Goal: Task Accomplishment & Management: Complete application form

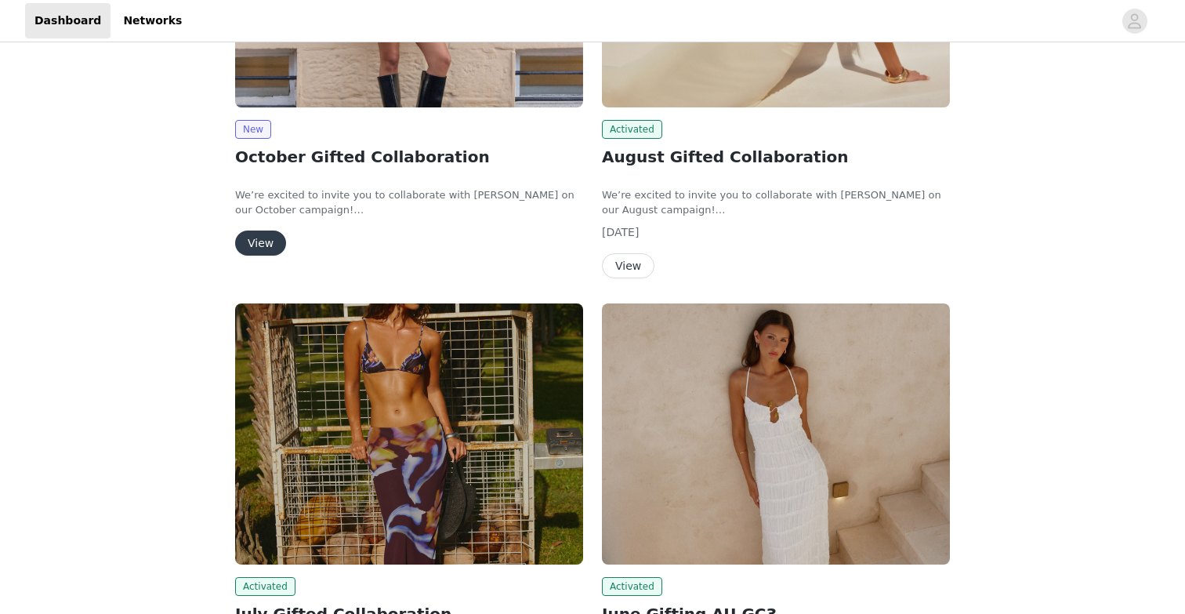
scroll to position [321, 0]
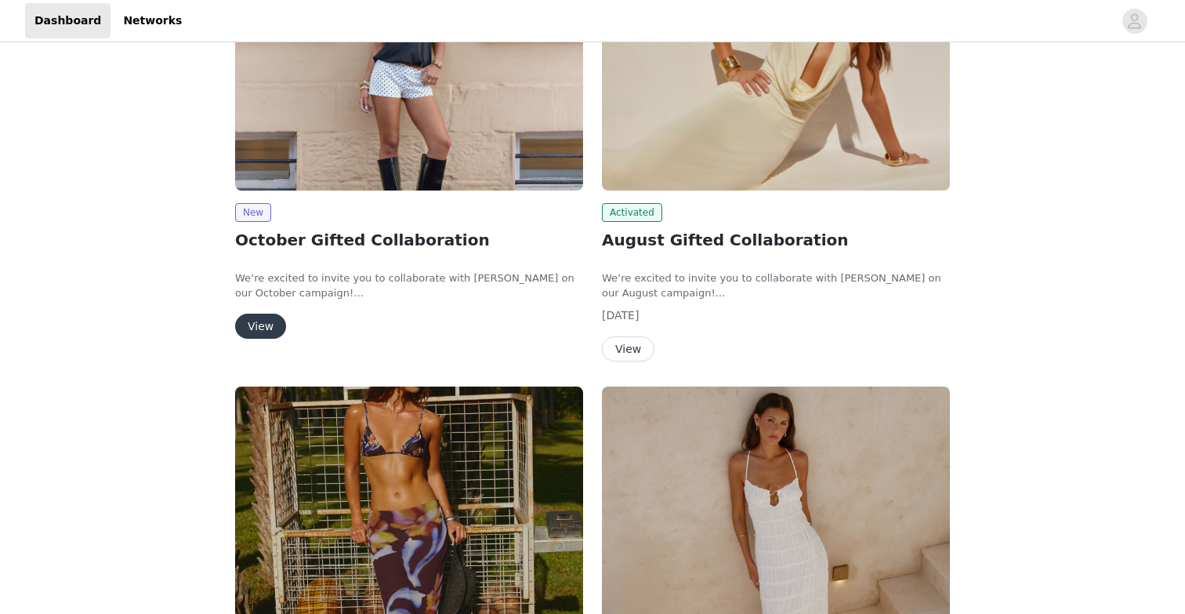
click at [268, 325] on button "View" at bounding box center [260, 326] width 51 height 25
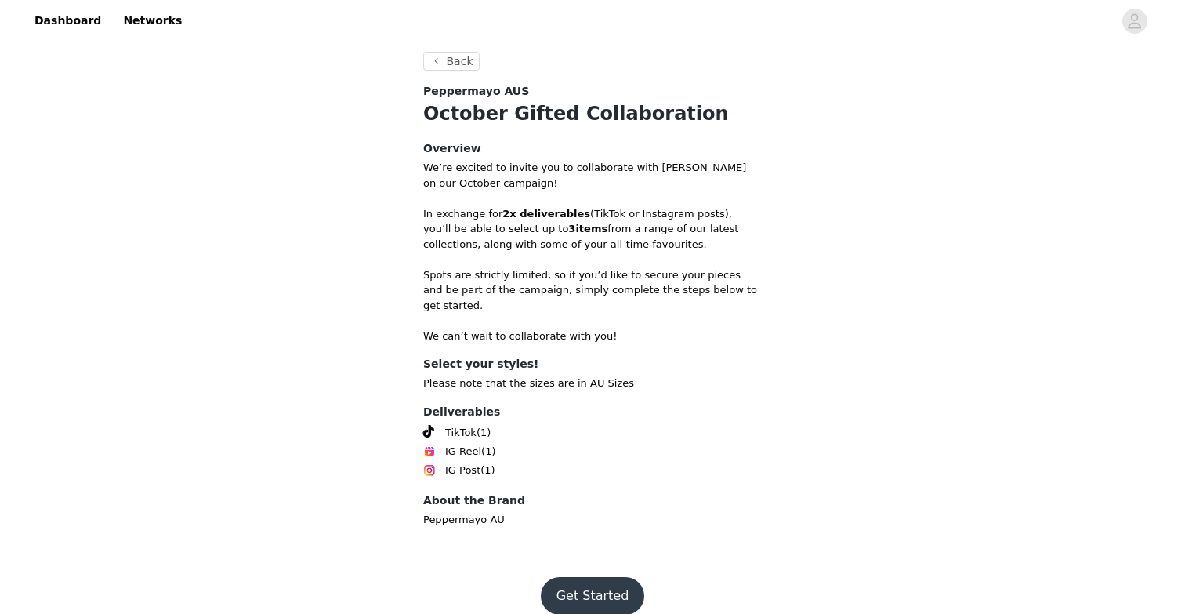
scroll to position [288, 0]
click at [593, 578] on button "Get Started" at bounding box center [593, 597] width 104 height 38
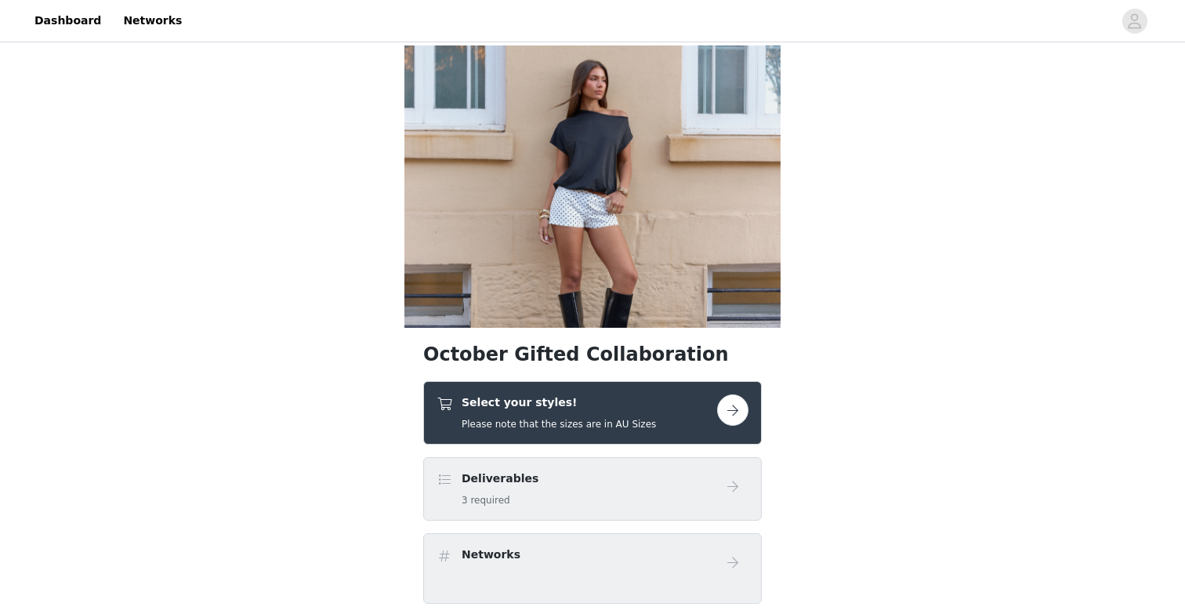
click at [735, 411] on button "button" at bounding box center [732, 409] width 31 height 31
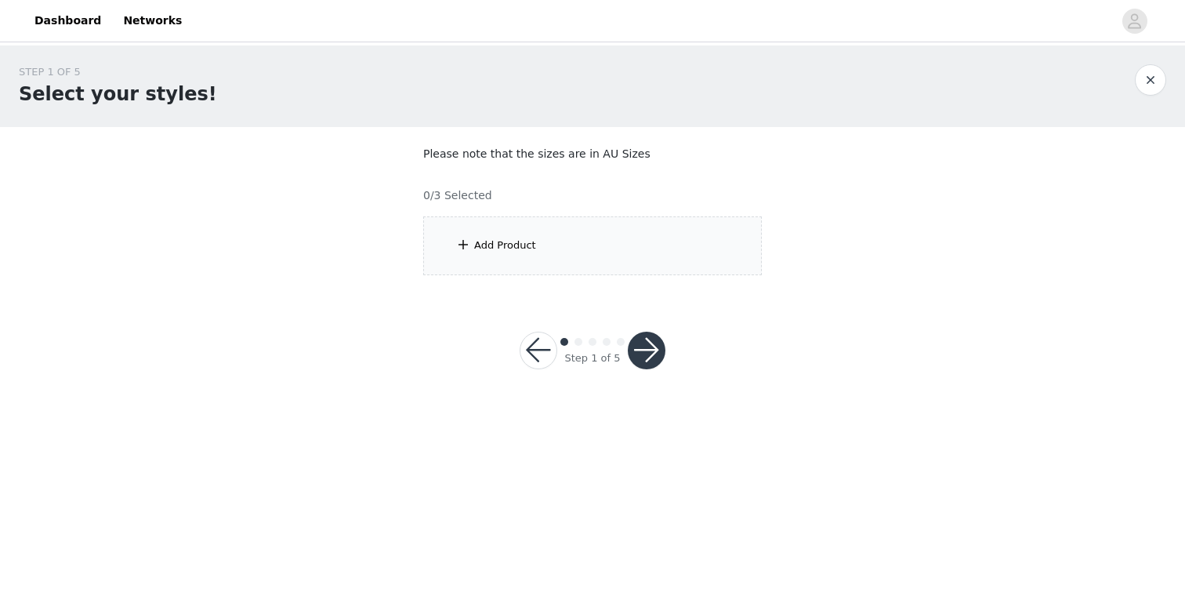
click at [501, 249] on div "Add Product" at bounding box center [505, 246] width 62 height 16
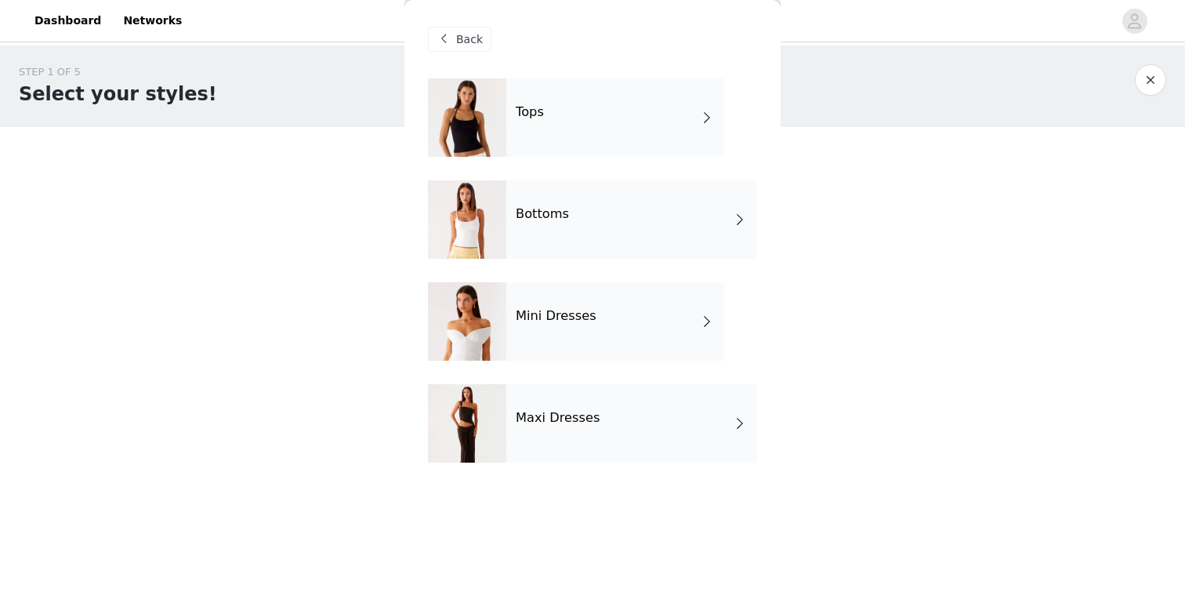
click at [586, 138] on div "Tops" at bounding box center [615, 117] width 218 height 78
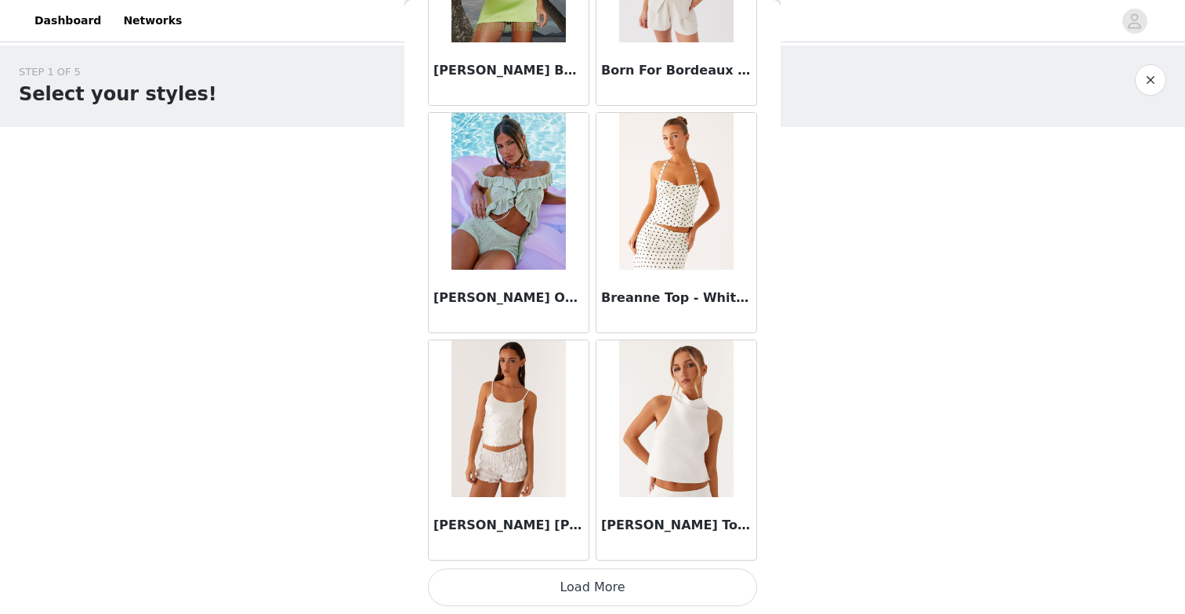
click at [570, 586] on button "Load More" at bounding box center [592, 587] width 329 height 38
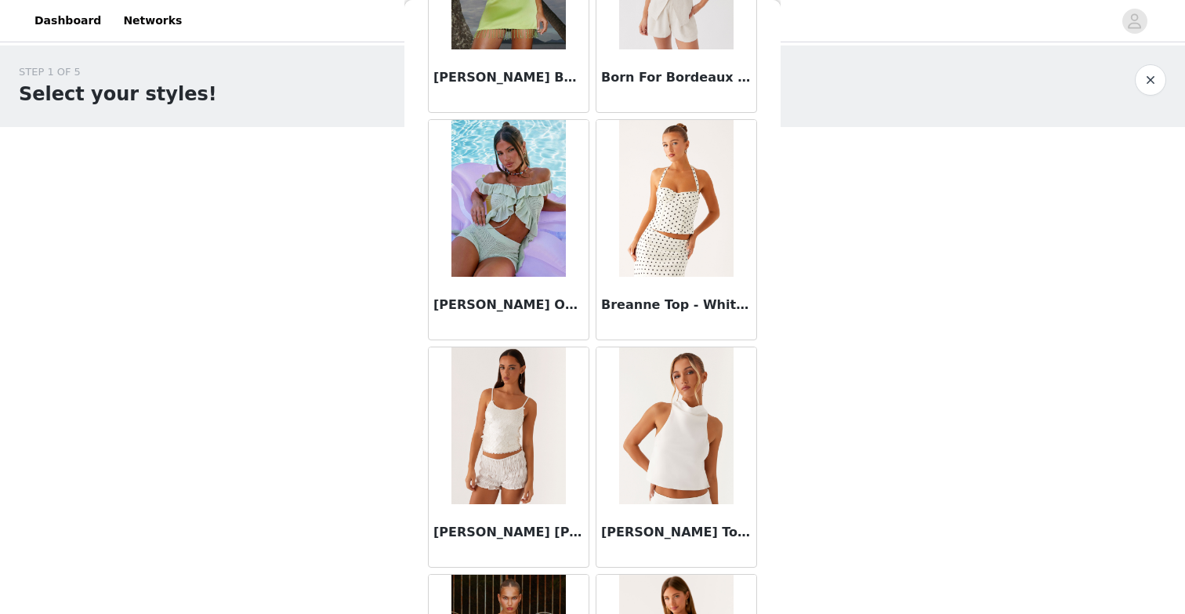
scroll to position [1784, 0]
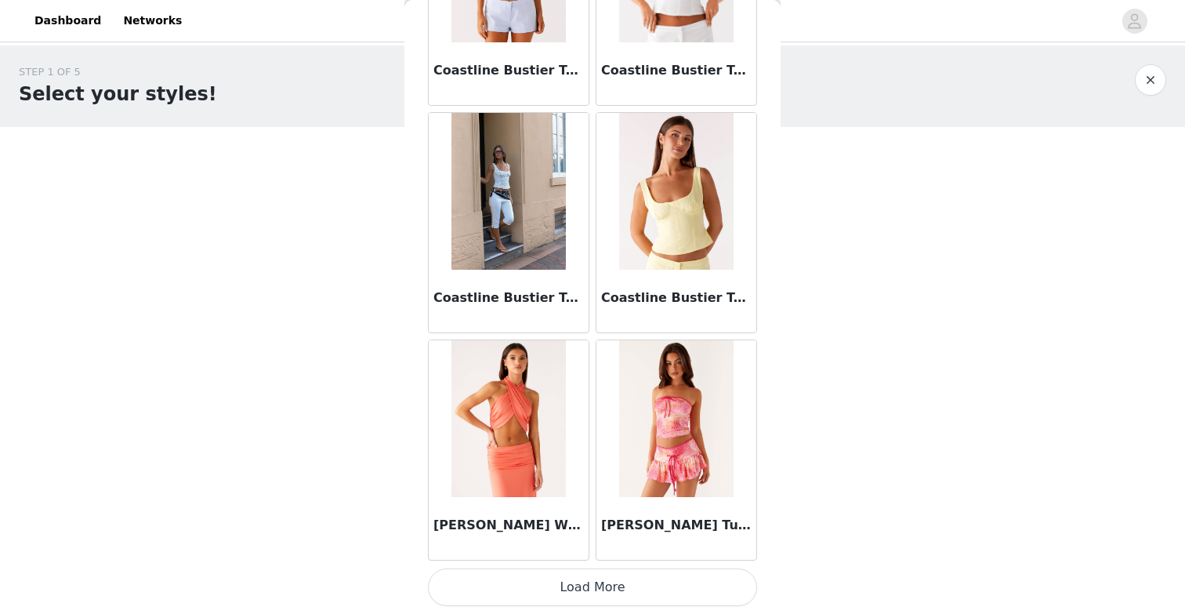
click at [540, 582] on button "Load More" at bounding box center [592, 587] width 329 height 38
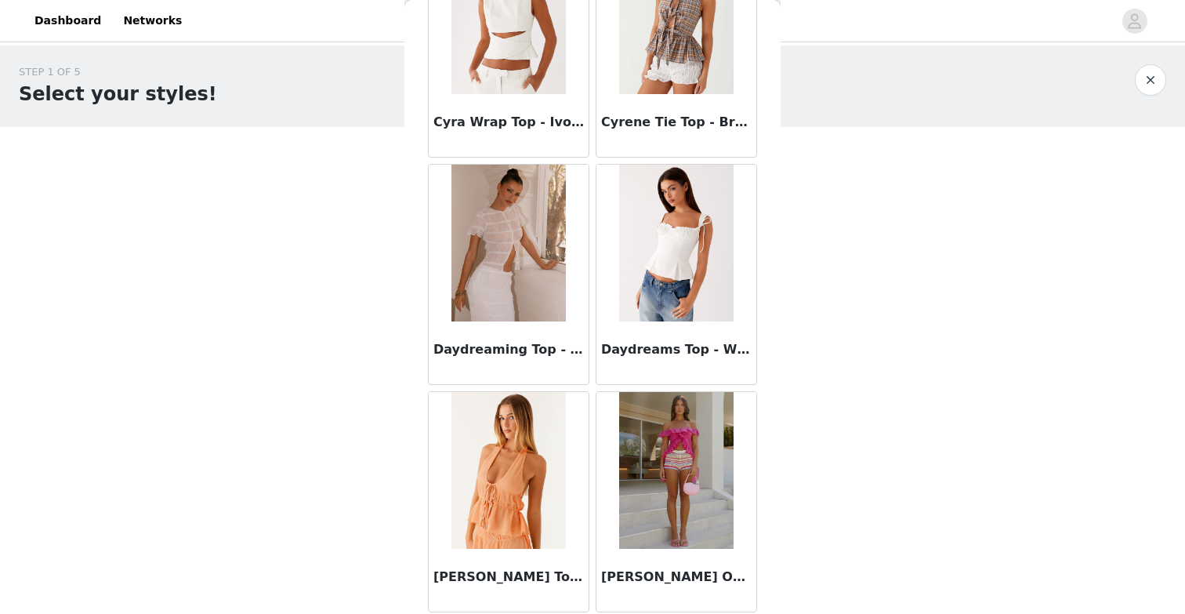
scroll to position [4985, 0]
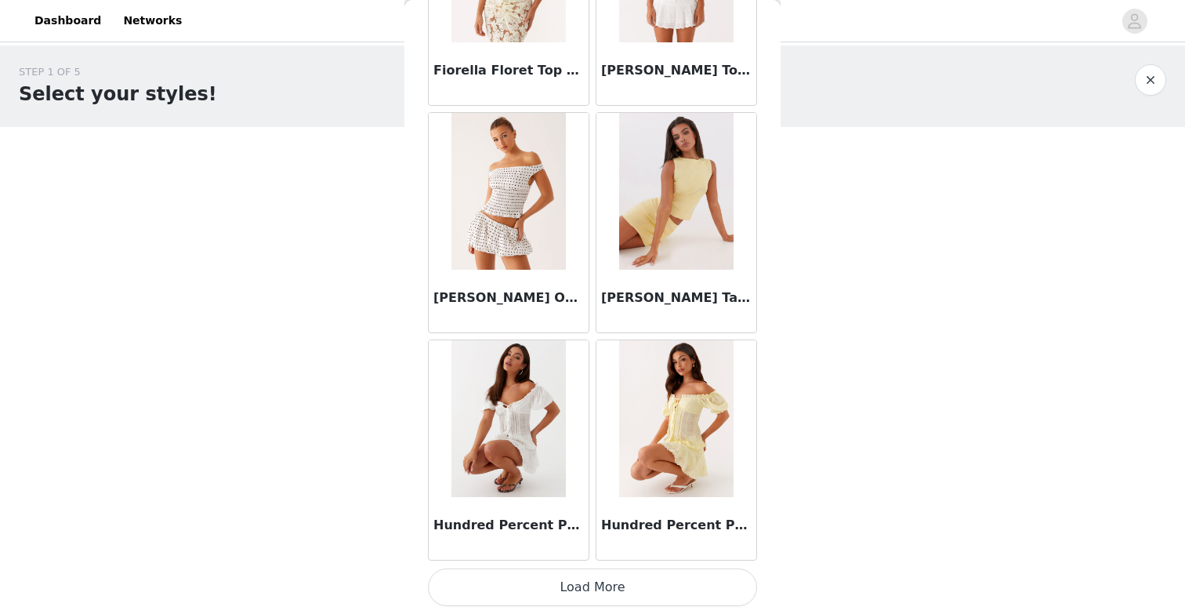
click at [638, 586] on button "Load More" at bounding box center [592, 587] width 329 height 38
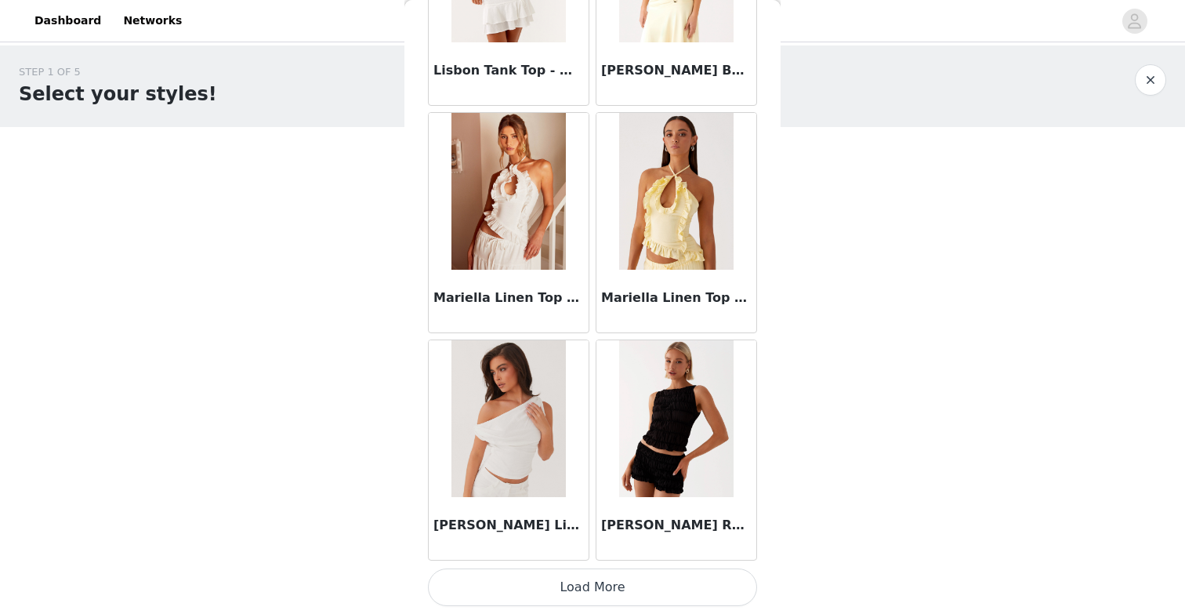
scroll to position [8604, 0]
click at [555, 592] on button "Load More" at bounding box center [592, 587] width 329 height 38
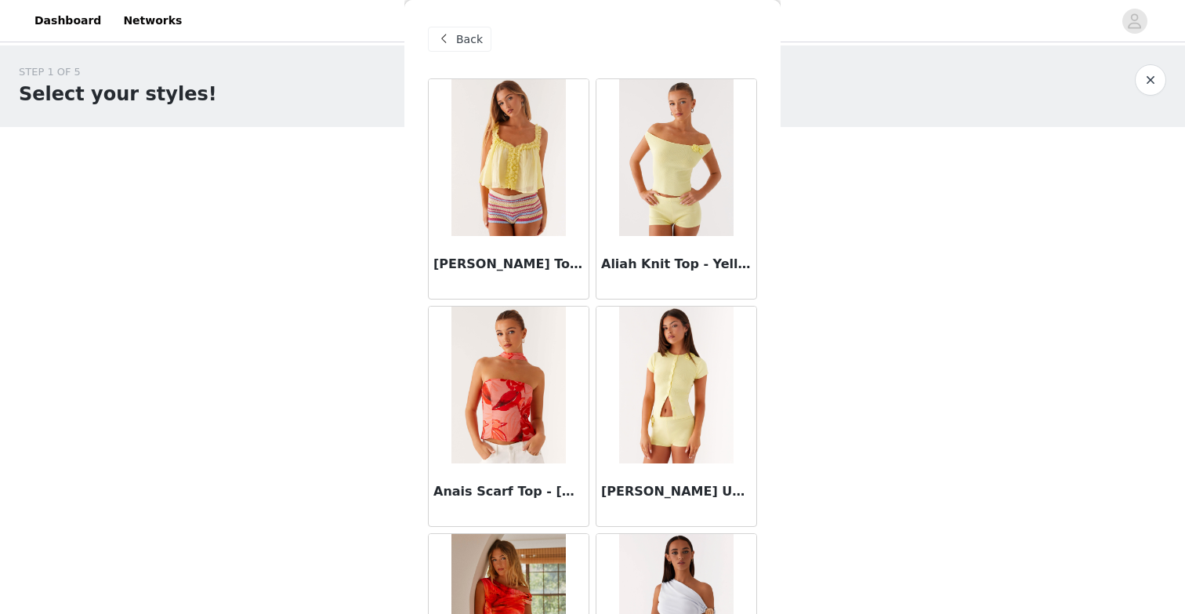
scroll to position [0, 0]
click at [453, 39] on div "Back" at bounding box center [459, 39] width 63 height 25
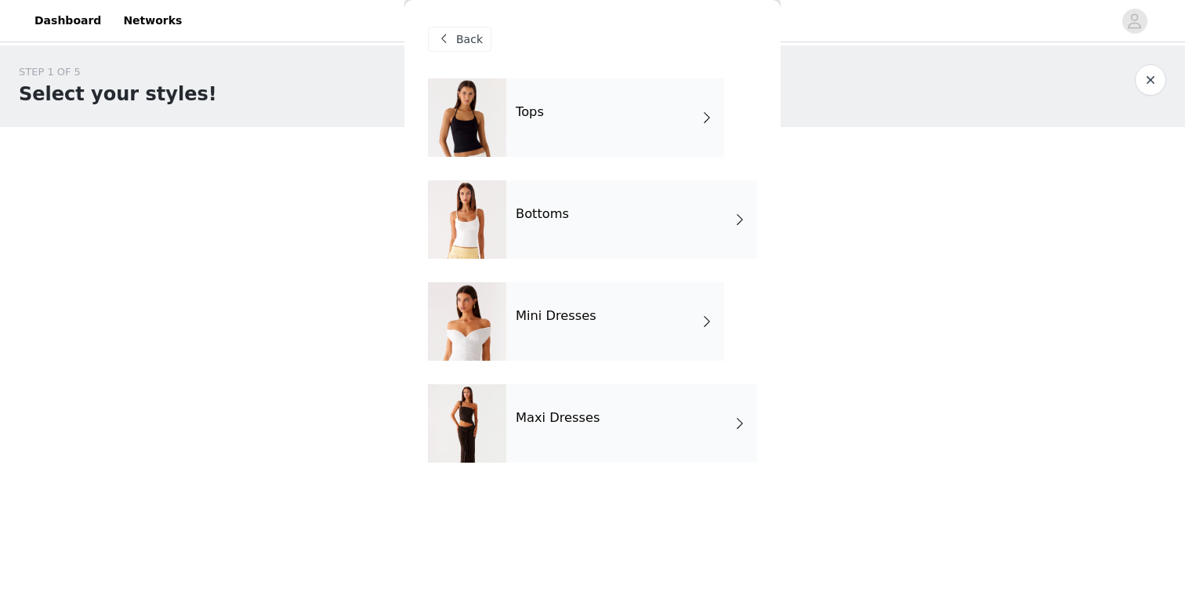
click at [570, 212] on div "Bottoms" at bounding box center [631, 219] width 251 height 78
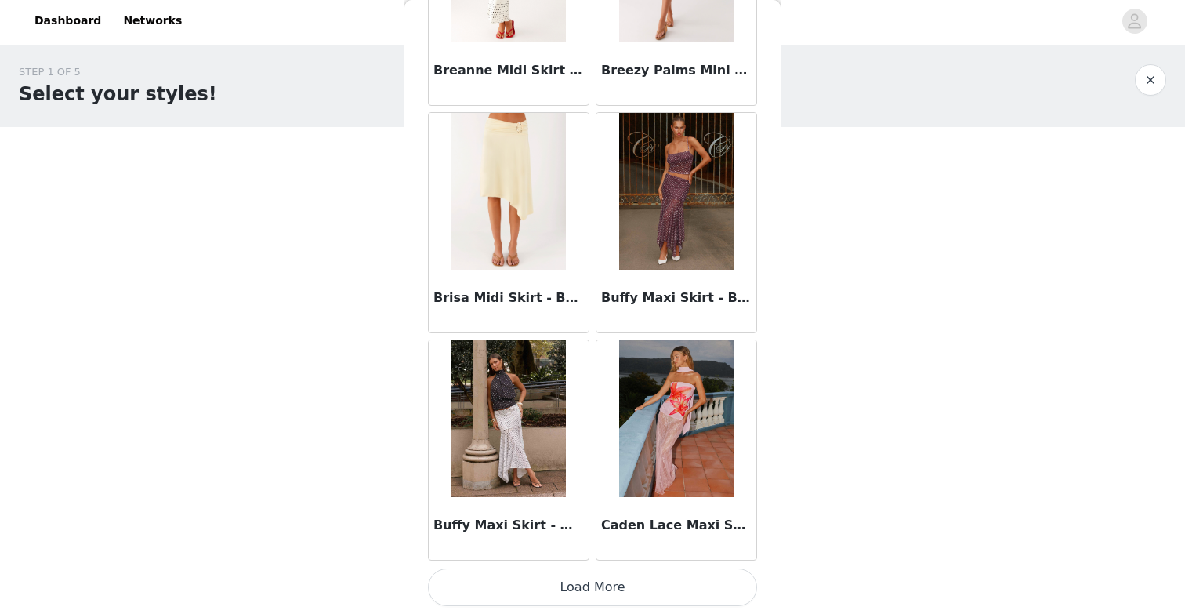
click at [568, 578] on button "Load More" at bounding box center [592, 587] width 329 height 38
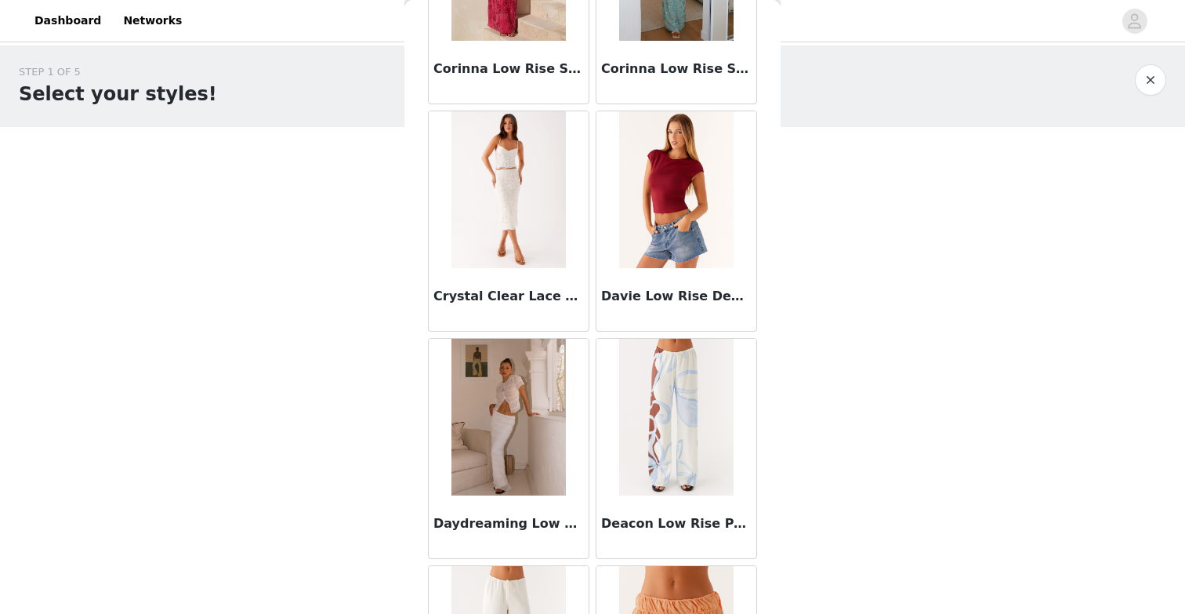
scroll to position [3628, 0]
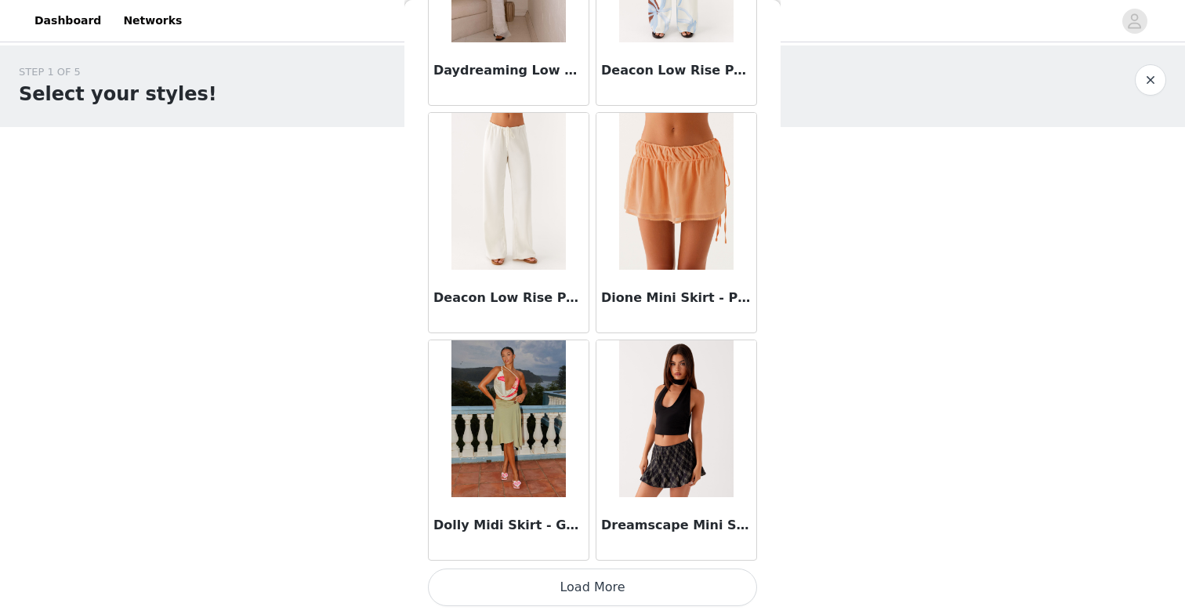
click at [549, 587] on button "Load More" at bounding box center [592, 587] width 329 height 38
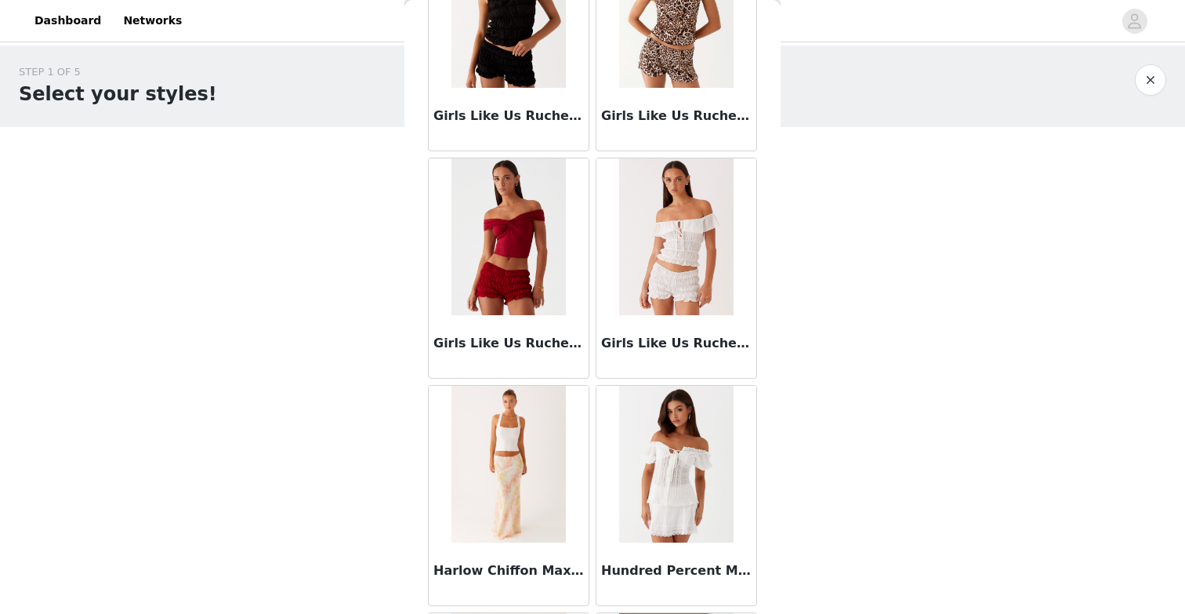
scroll to position [6060, 0]
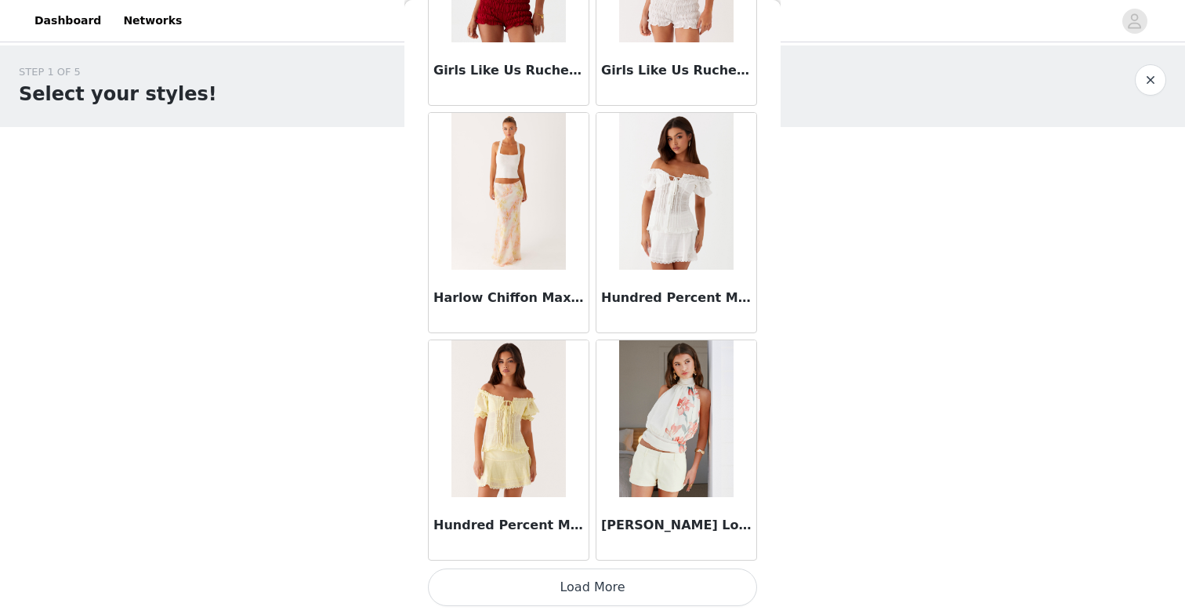
click at [580, 578] on button "Load More" at bounding box center [592, 587] width 329 height 38
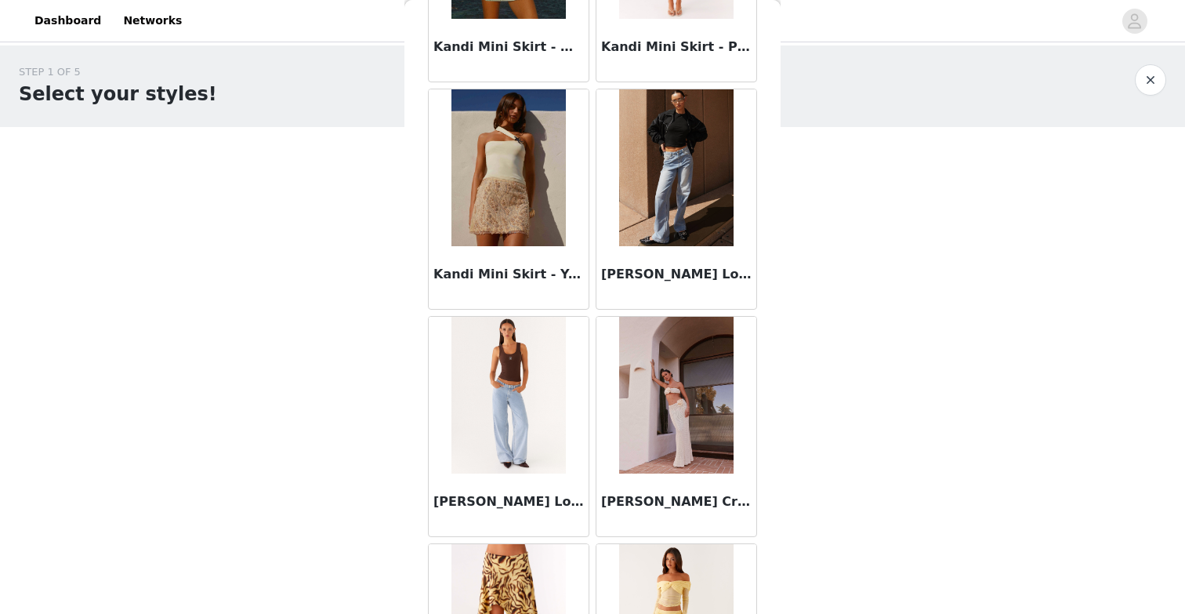
scroll to position [7043, 0]
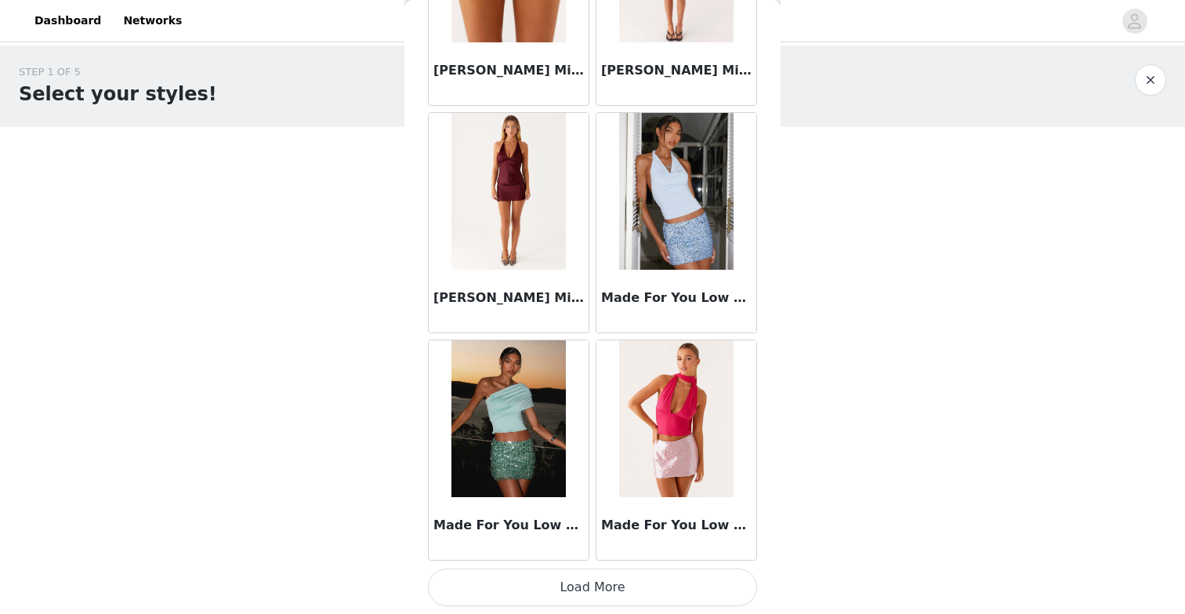
click at [504, 596] on button "Load More" at bounding box center [592, 587] width 329 height 38
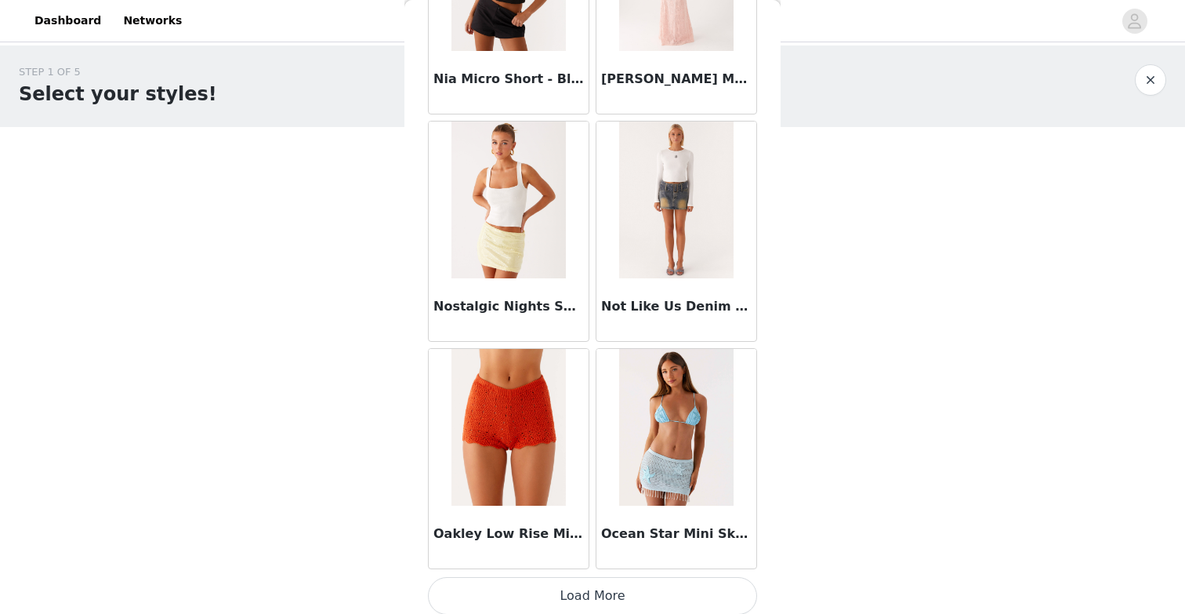
scroll to position [10871, 0]
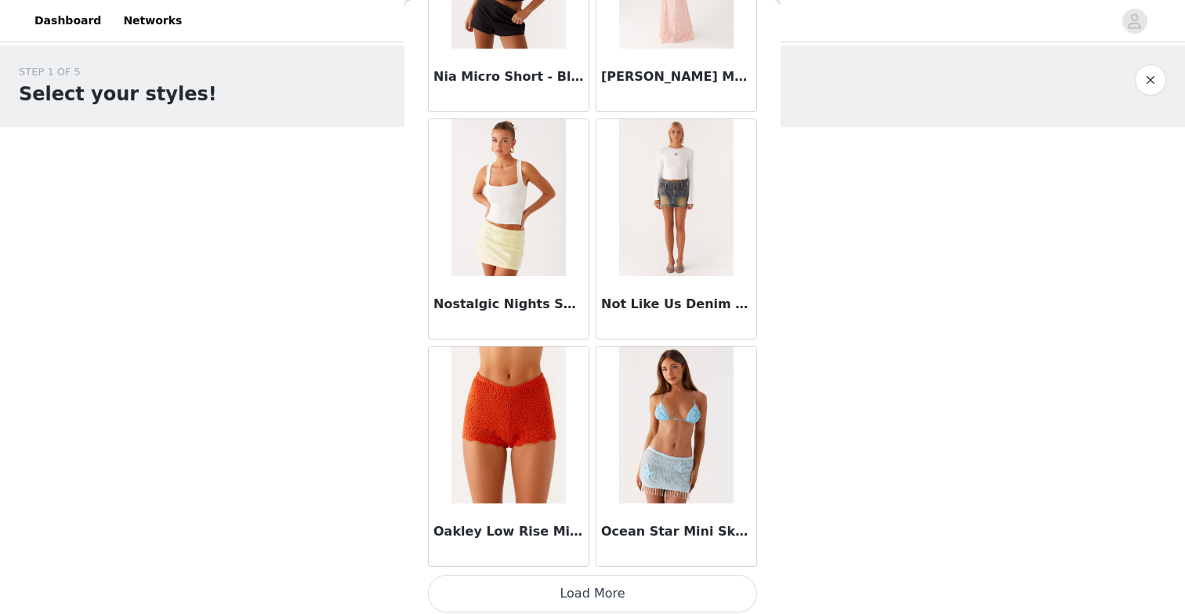
click at [536, 588] on button "Load More" at bounding box center [592, 594] width 329 height 38
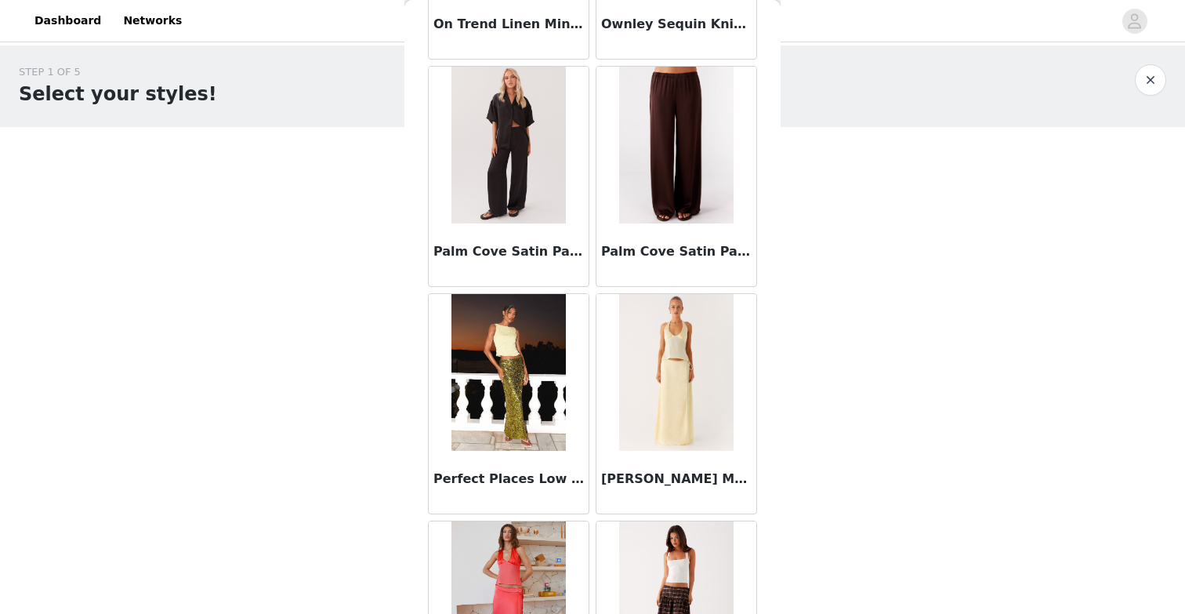
scroll to position [11604, 0]
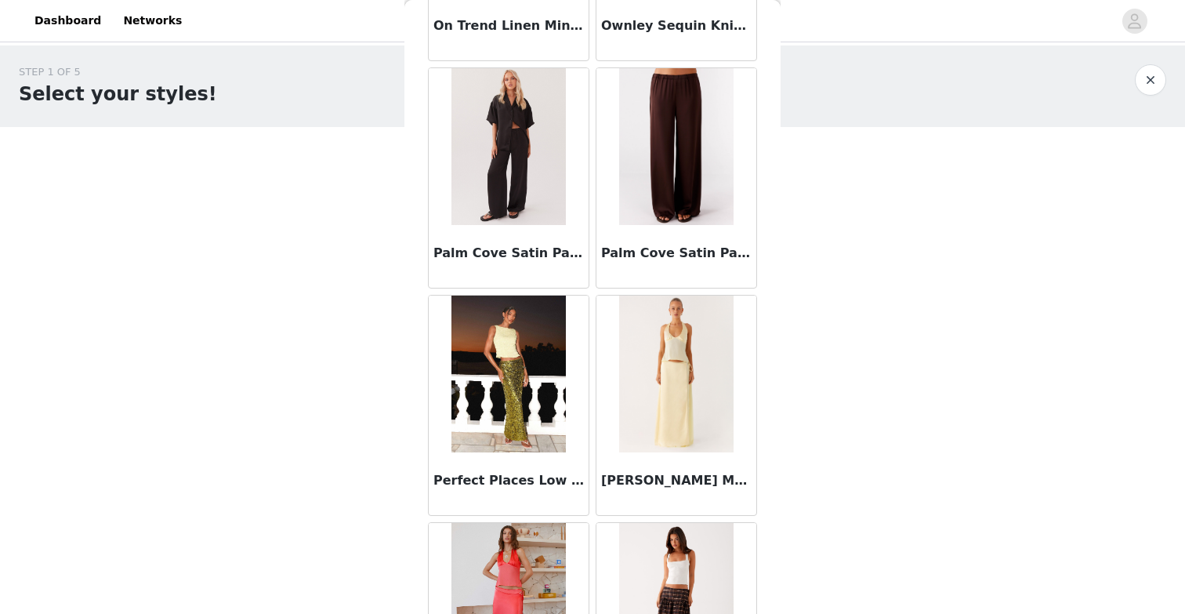
click at [662, 148] on img at bounding box center [676, 146] width 114 height 157
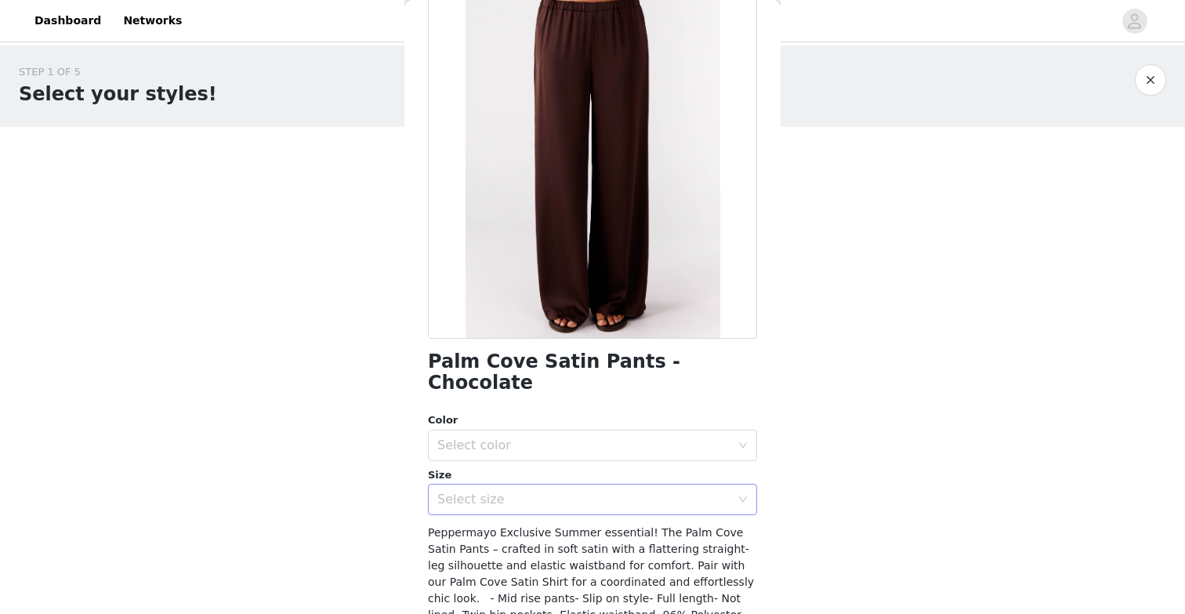
scroll to position [118, 0]
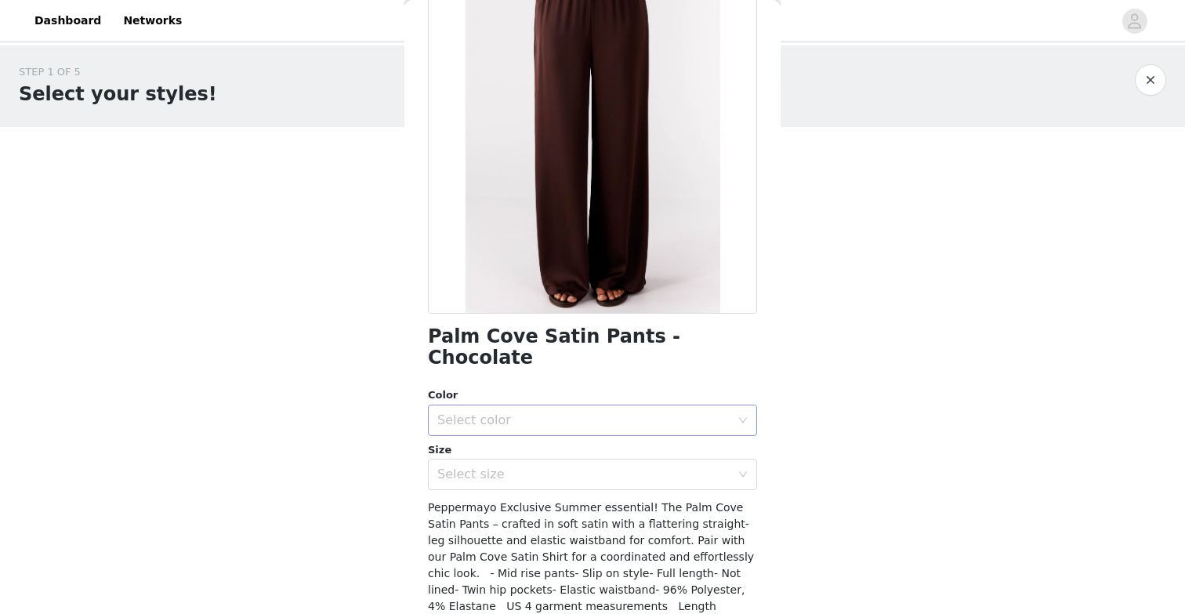
click at [530, 412] on div "Select color" at bounding box center [583, 420] width 293 height 16
click at [528, 432] on li "Chocolate" at bounding box center [592, 432] width 329 height 25
click at [525, 466] on div "Select size" at bounding box center [583, 474] width 293 height 16
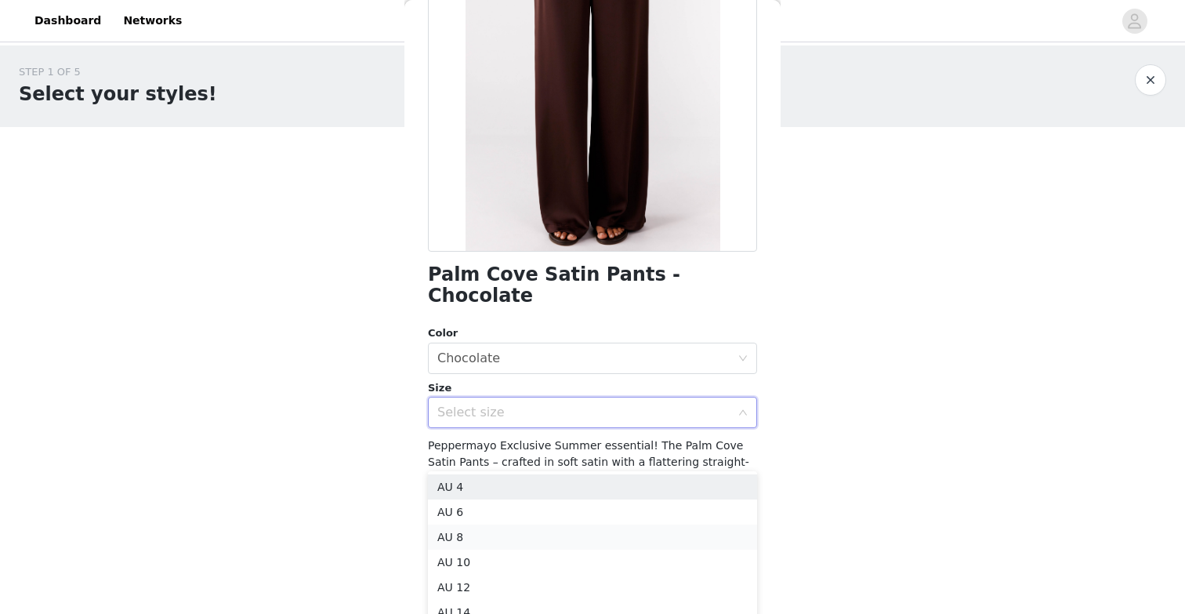
scroll to position [179, 0]
click at [500, 553] on li "AU 10" at bounding box center [592, 561] width 329 height 25
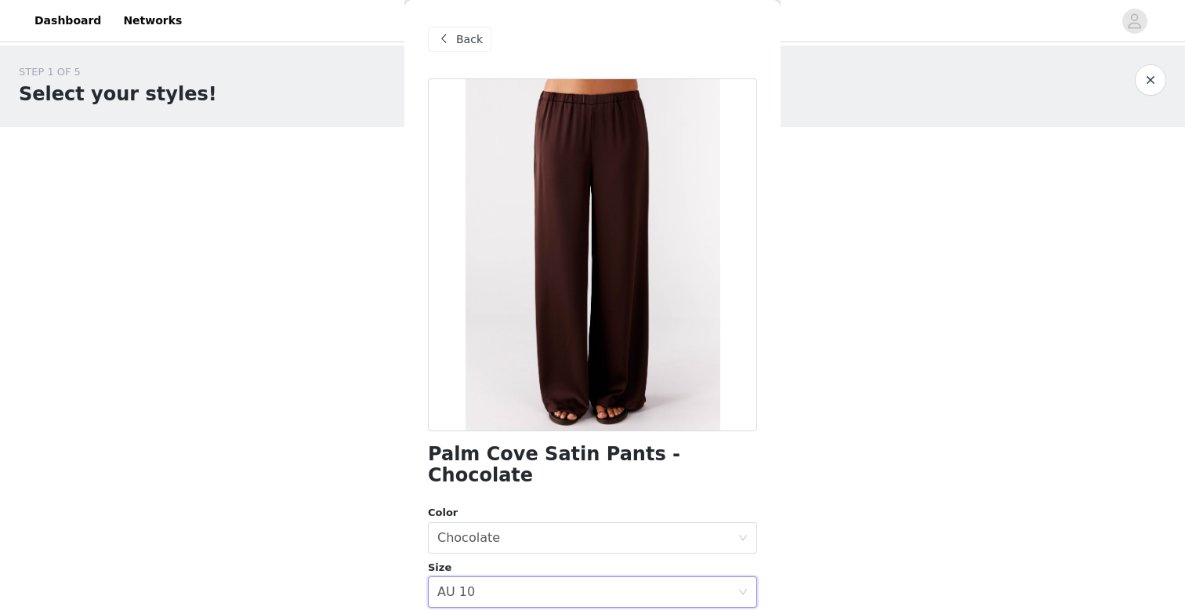
scroll to position [0, 0]
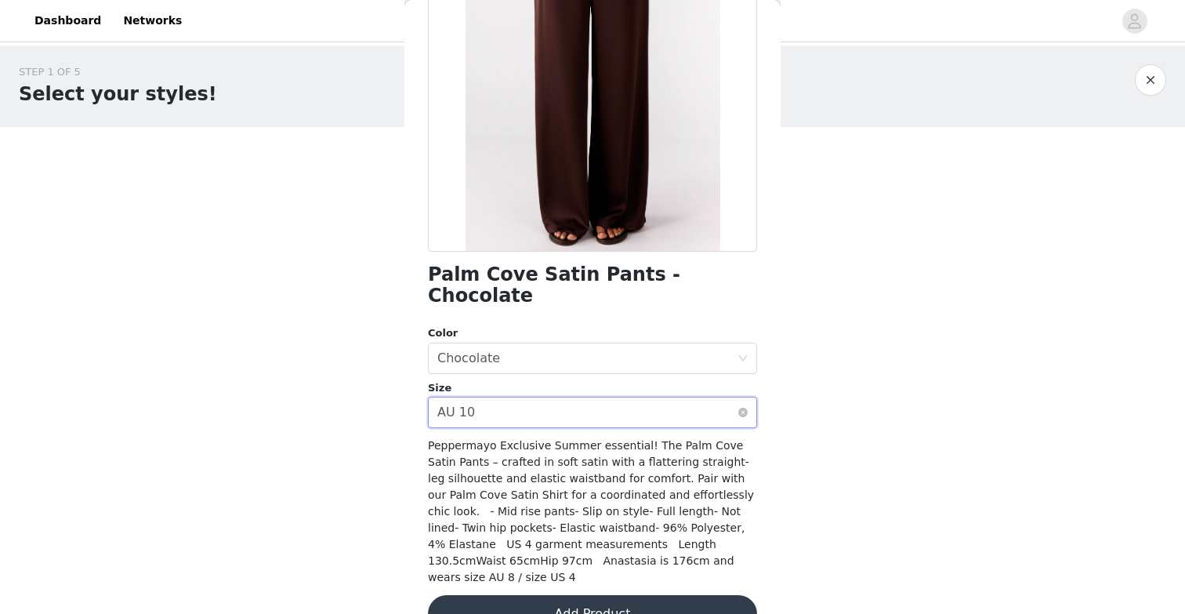
click at [470, 397] on div "AU 10" at bounding box center [456, 412] width 38 height 30
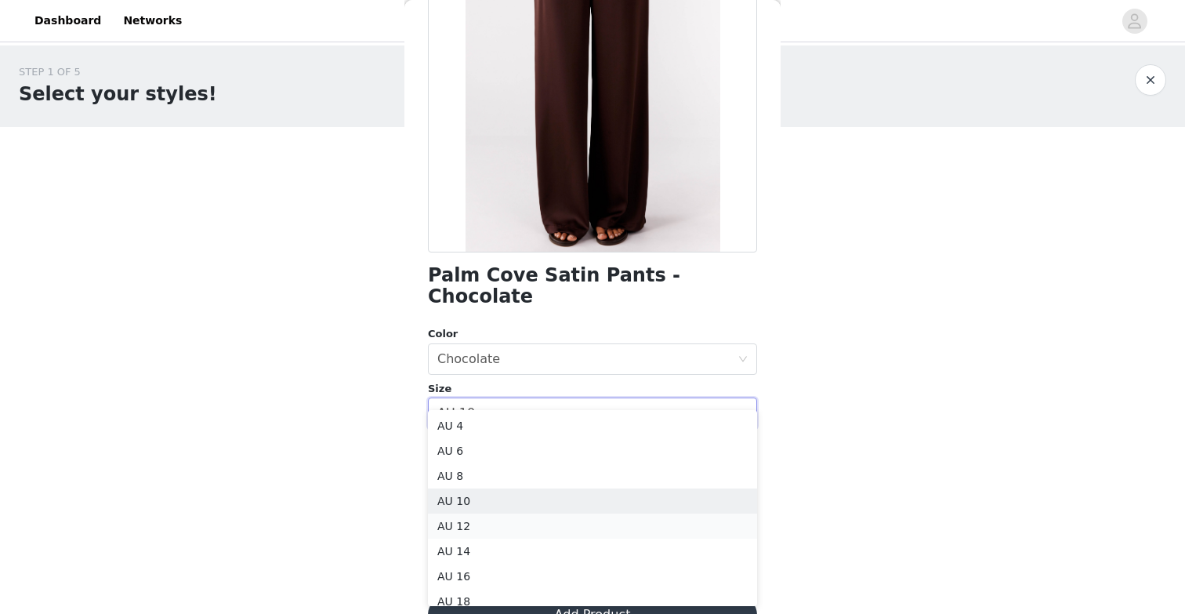
click at [463, 529] on li "AU 12" at bounding box center [592, 525] width 329 height 25
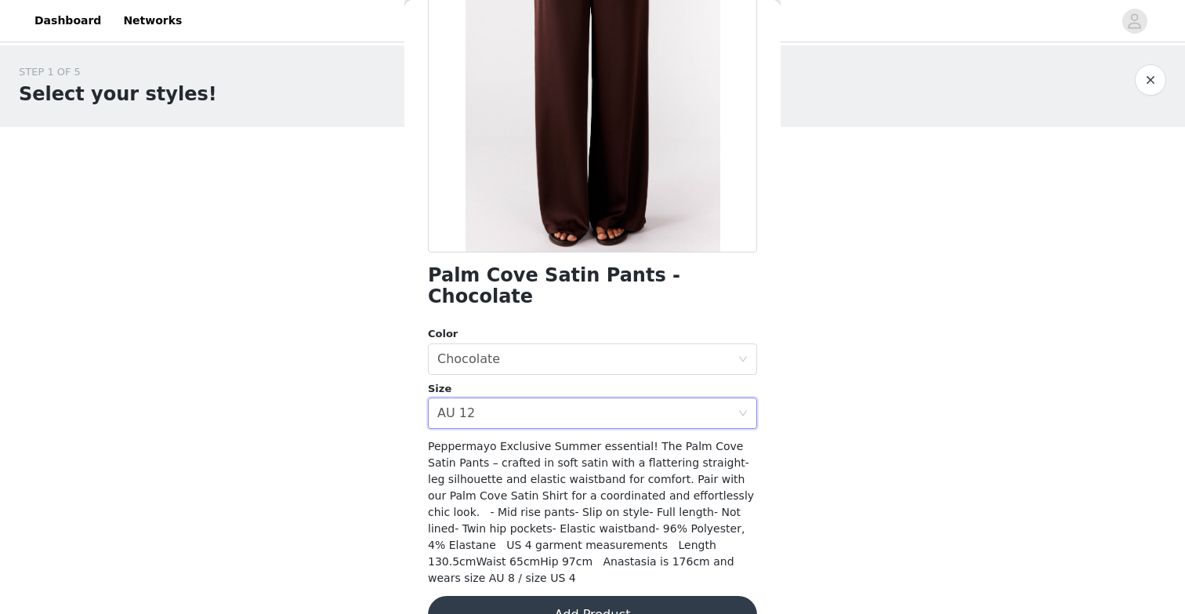
click at [627, 596] on button "Add Product" at bounding box center [592, 615] width 329 height 38
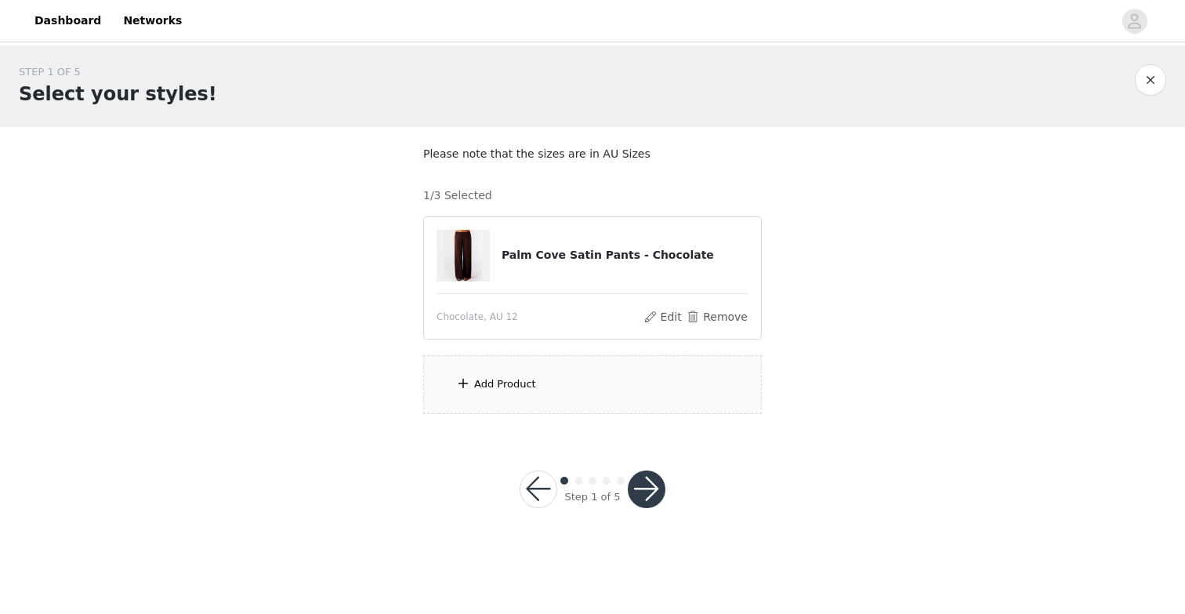
click at [557, 398] on div "Add Product" at bounding box center [592, 384] width 339 height 59
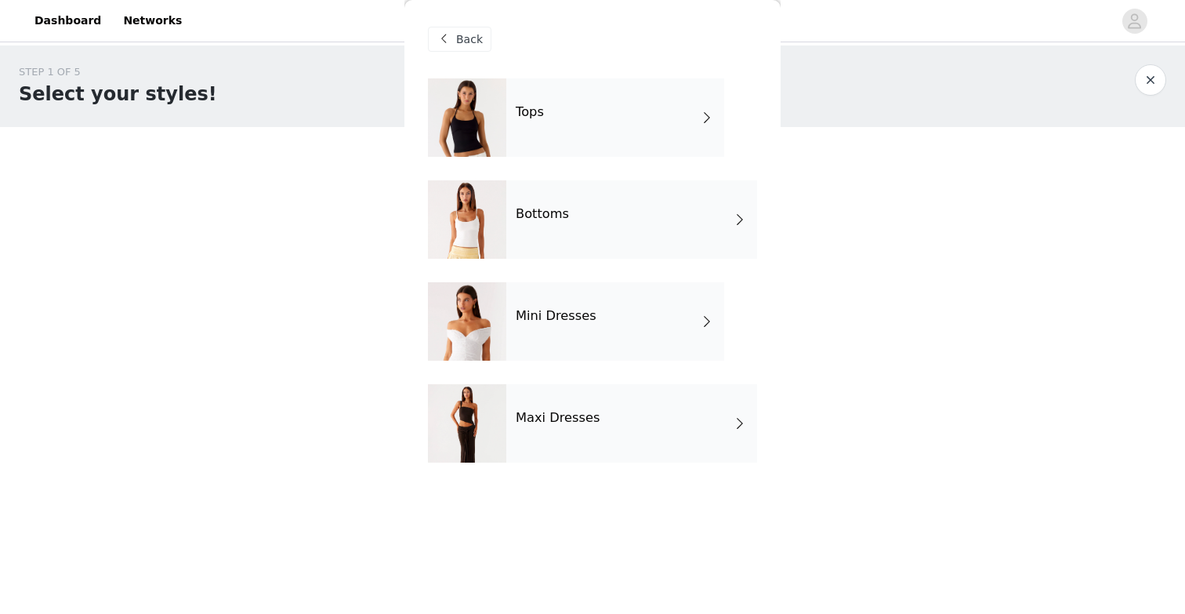
click at [560, 231] on div "Bottoms" at bounding box center [631, 219] width 251 height 78
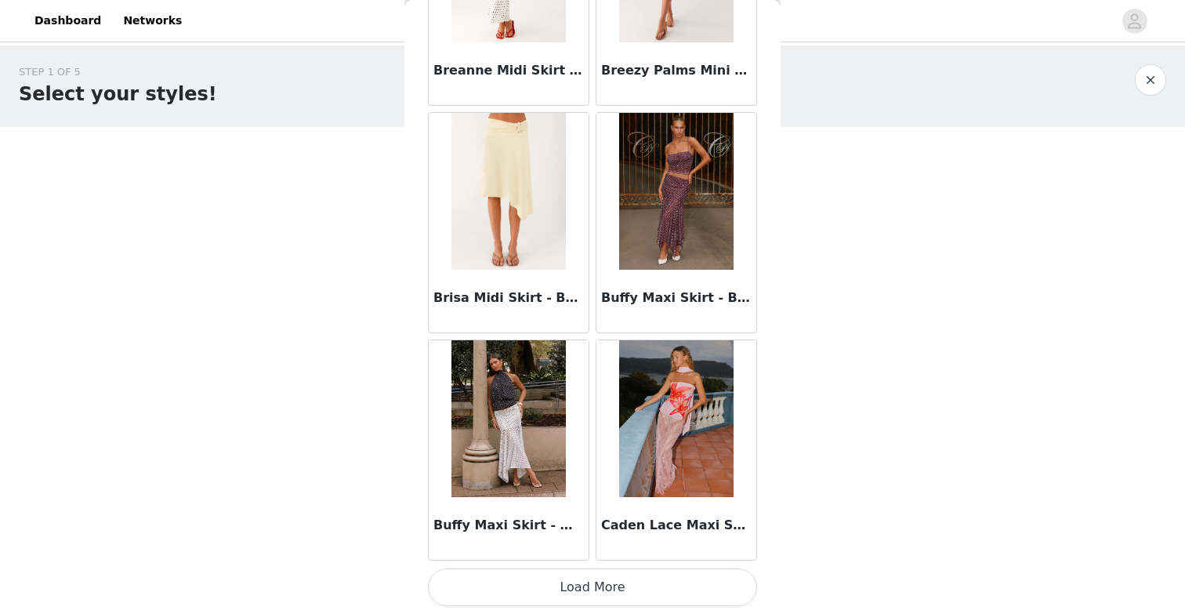
click at [537, 589] on button "Load More" at bounding box center [592, 587] width 329 height 38
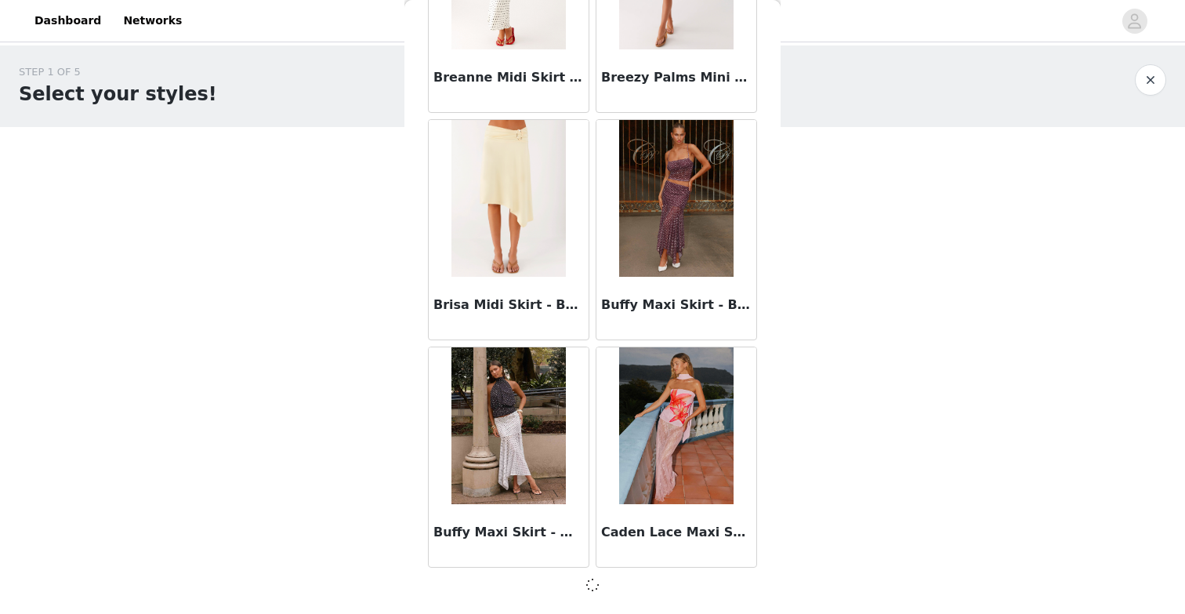
scroll to position [1778, 0]
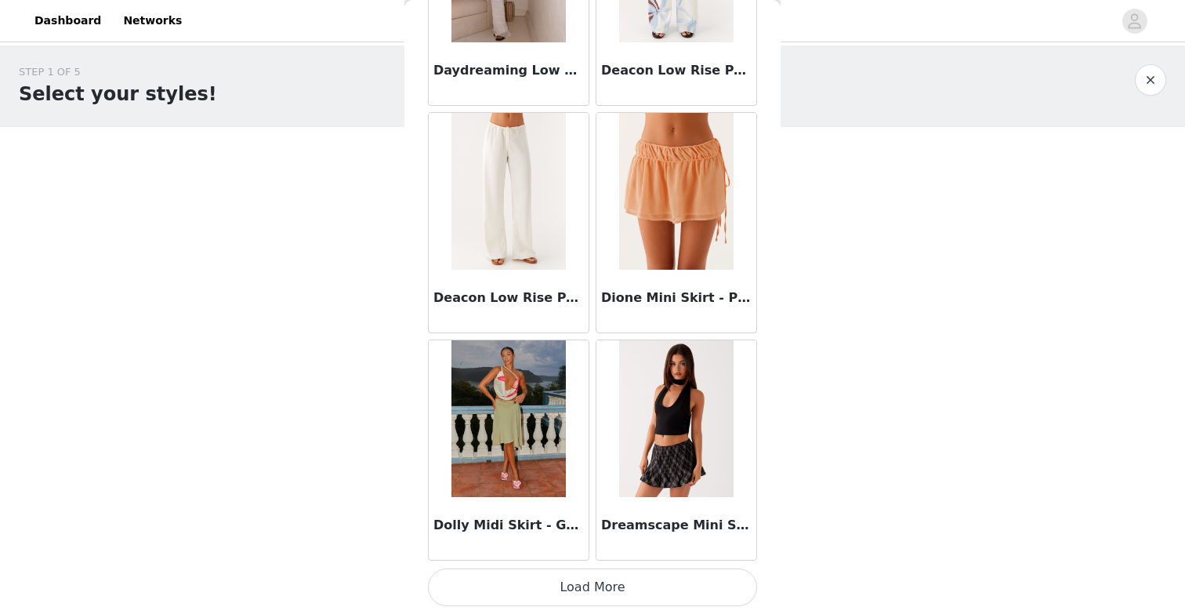
click at [530, 578] on button "Load More" at bounding box center [592, 587] width 329 height 38
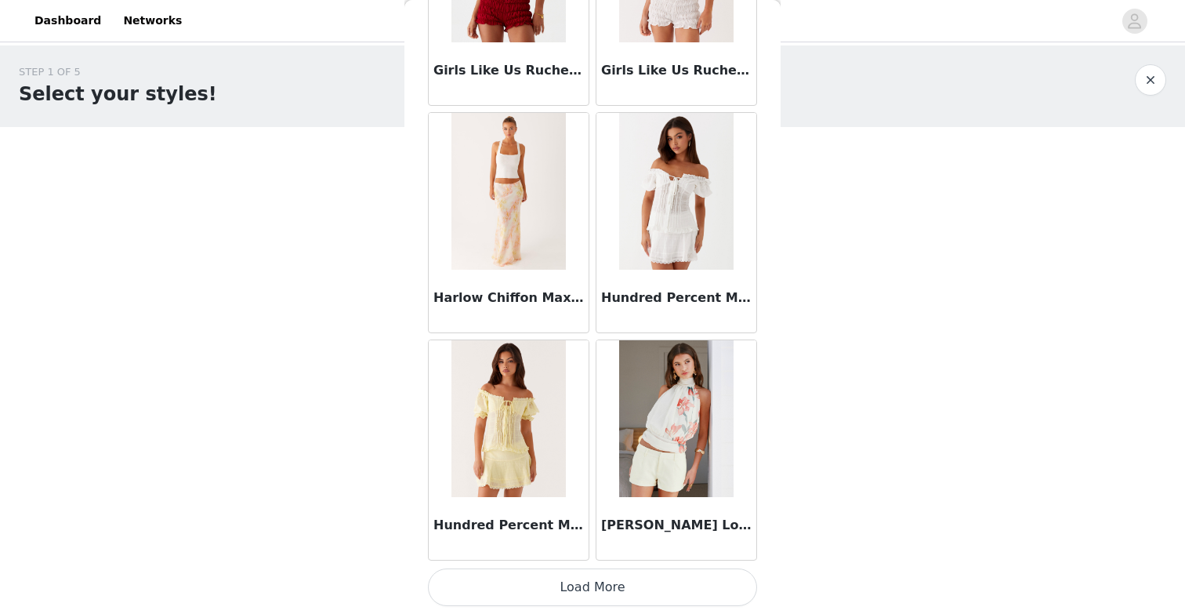
click at [567, 595] on button "Load More" at bounding box center [592, 587] width 329 height 38
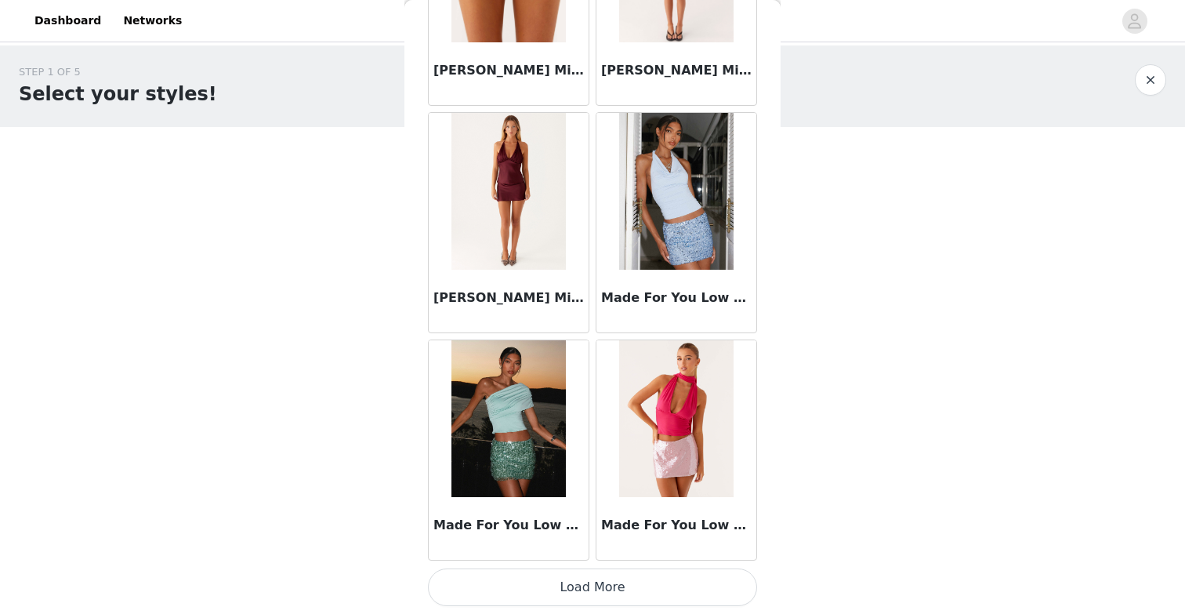
click at [539, 590] on button "Load More" at bounding box center [592, 587] width 329 height 38
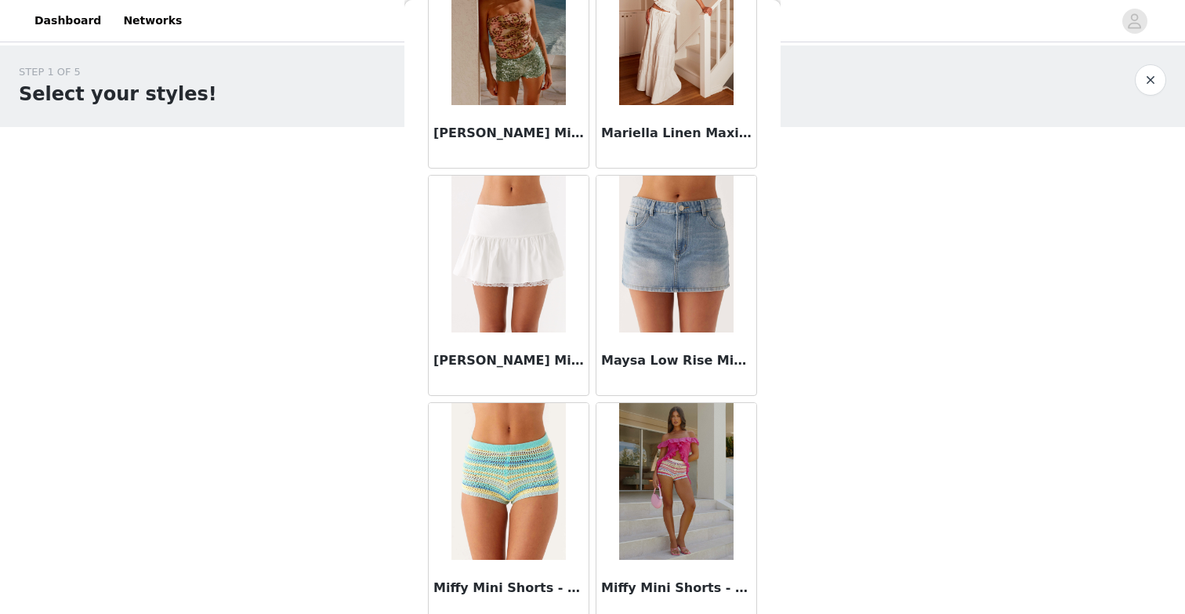
scroll to position [9478, 0]
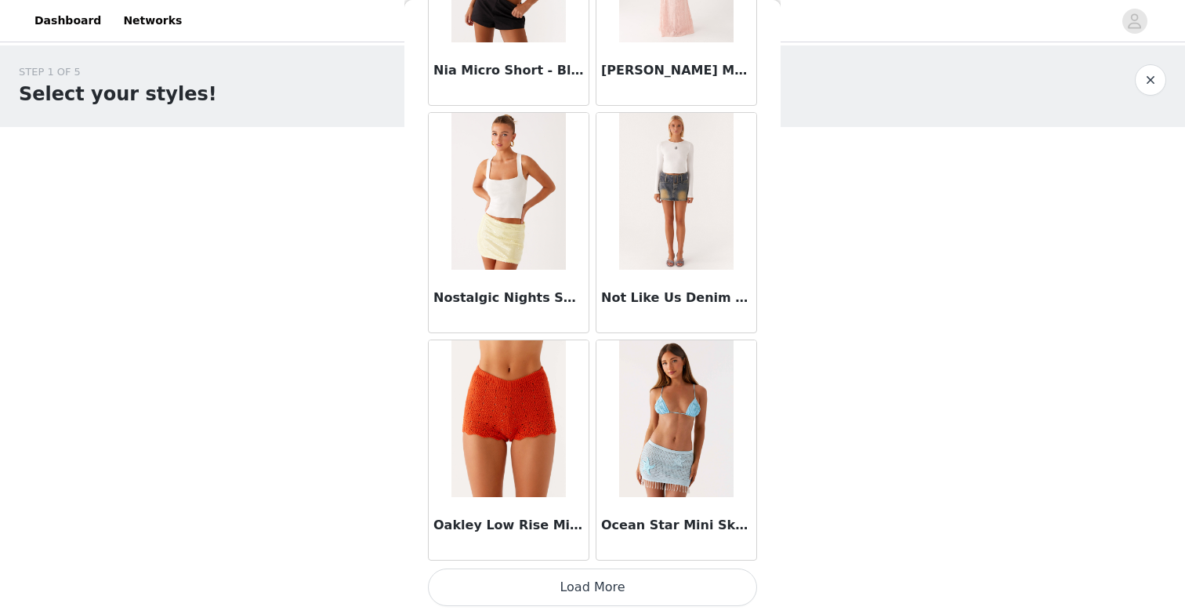
click at [583, 600] on button "Load More" at bounding box center [592, 587] width 329 height 38
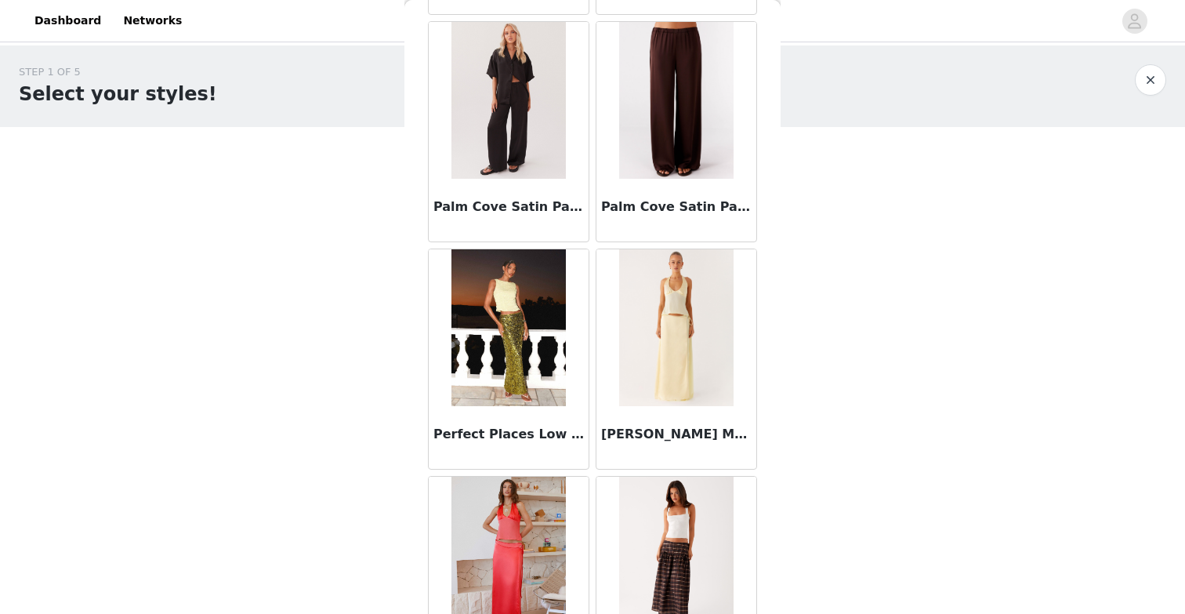
scroll to position [11664, 0]
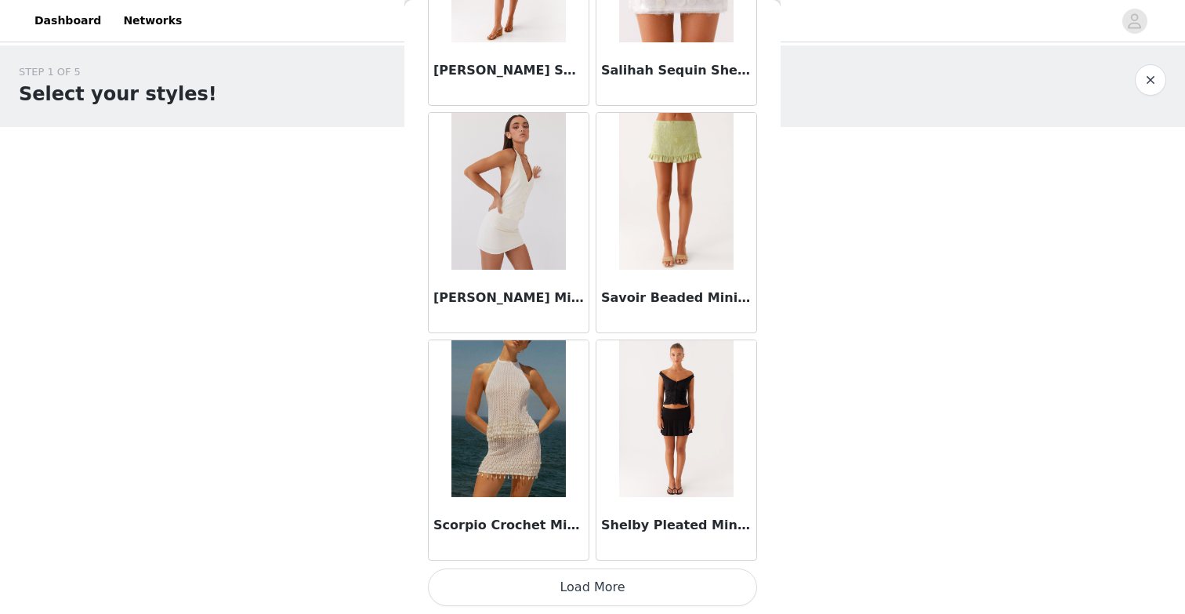
click at [654, 586] on button "Load More" at bounding box center [592, 587] width 329 height 38
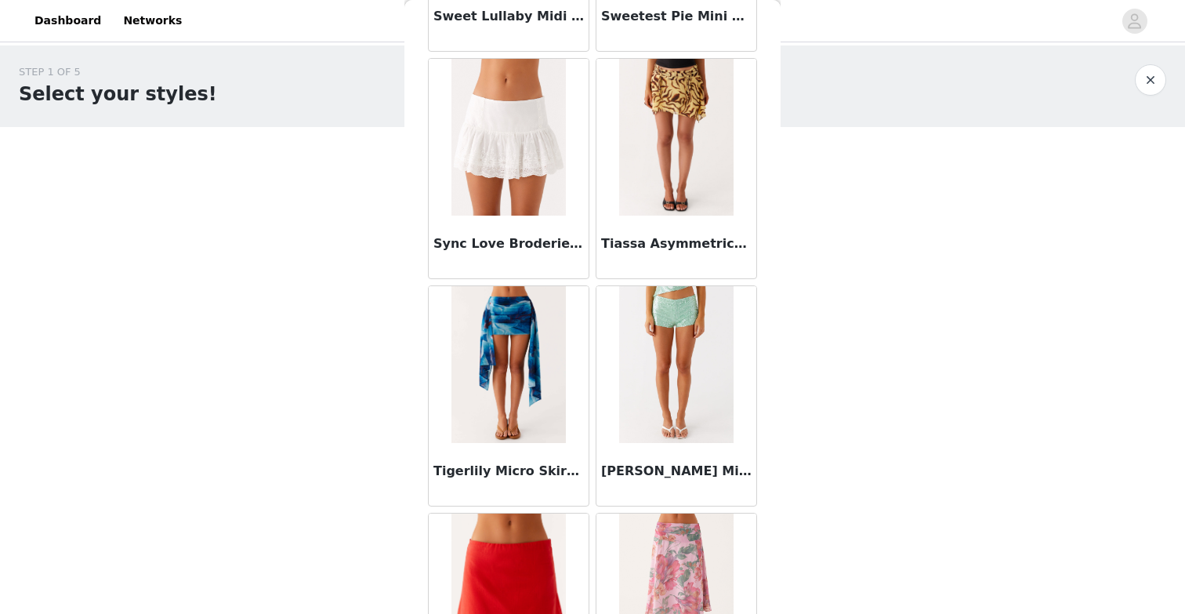
scroll to position [14880, 0]
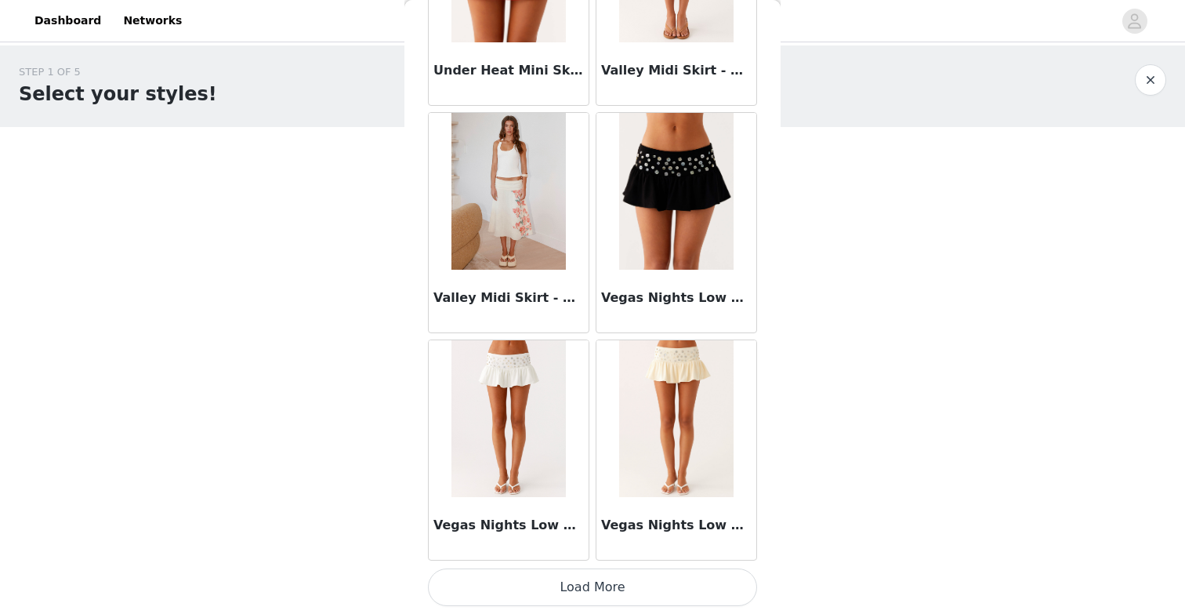
click at [612, 597] on button "Load More" at bounding box center [592, 587] width 329 height 38
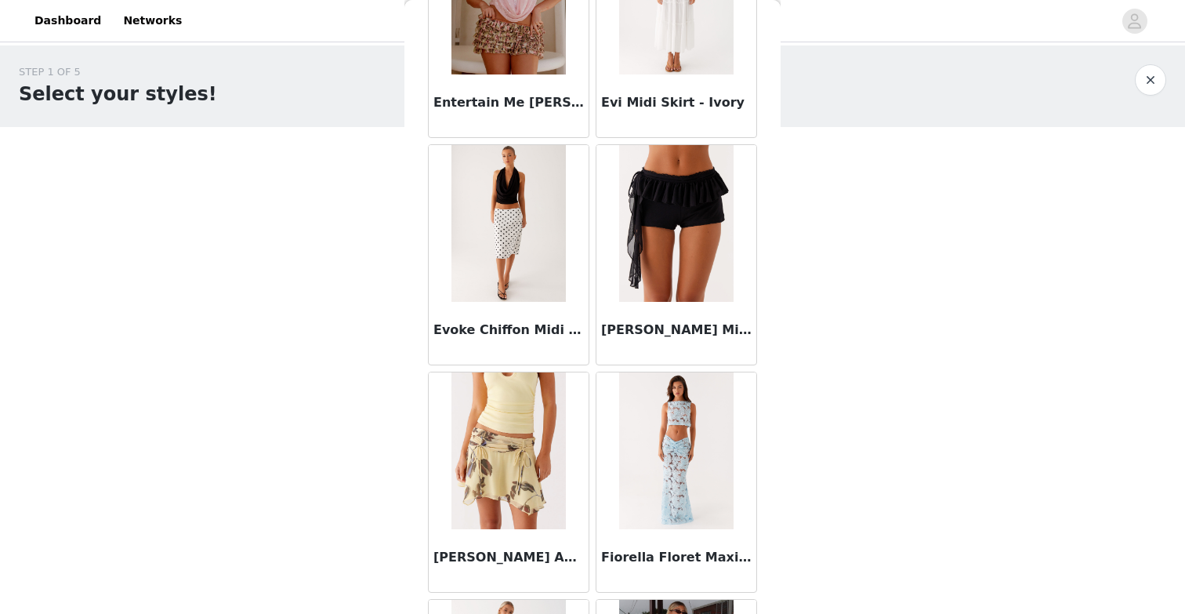
scroll to position [5047, 0]
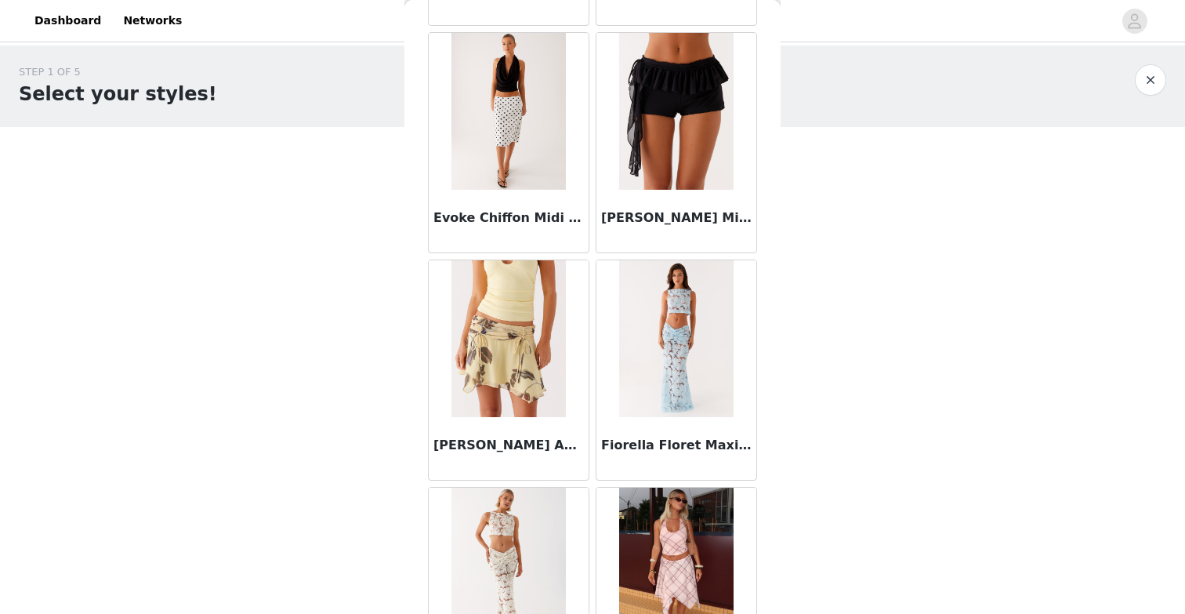
click at [525, 382] on img at bounding box center [509, 338] width 114 height 157
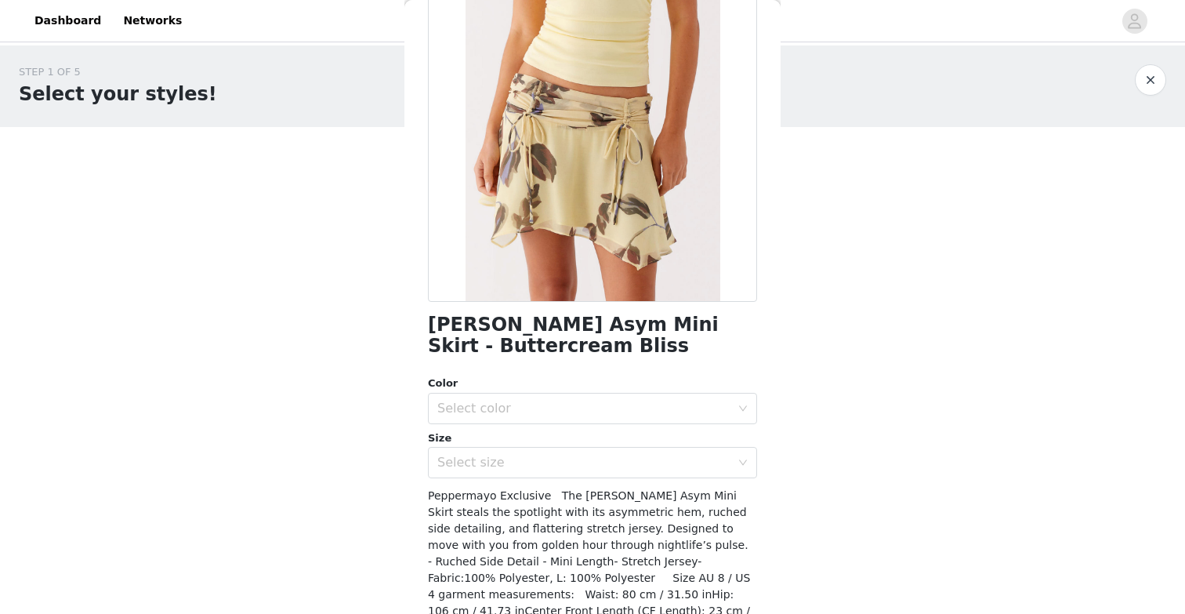
scroll to position [182, 0]
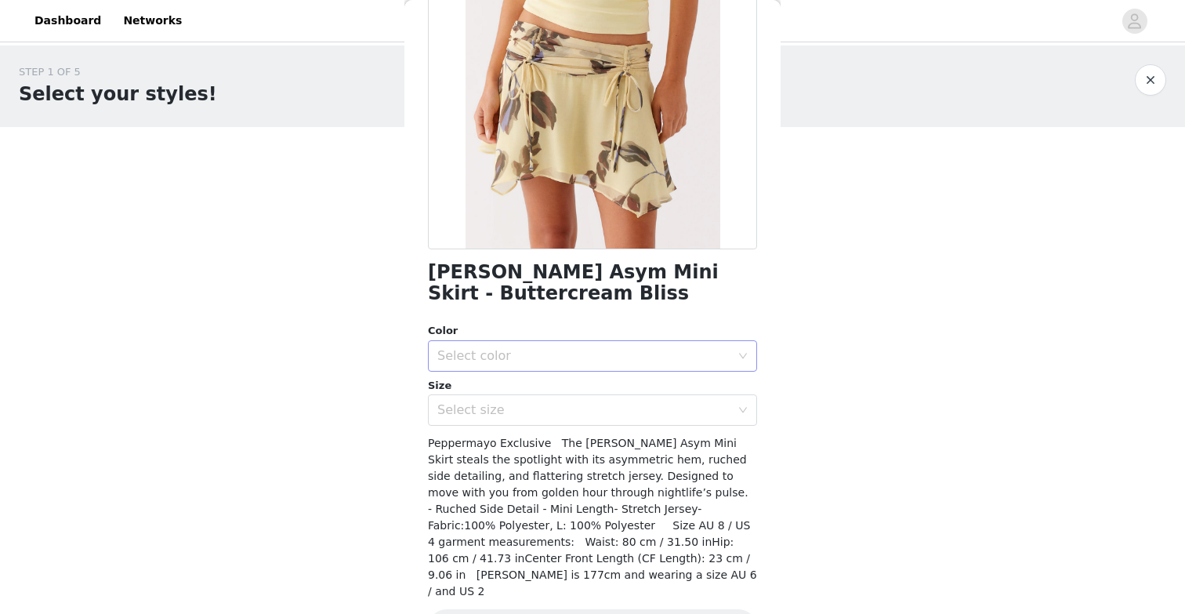
click at [575, 353] on div "Select color" at bounding box center [583, 356] width 293 height 16
click at [561, 394] on li "Buttercream Bliss" at bounding box center [592, 389] width 329 height 25
click at [560, 420] on div "Select size" at bounding box center [587, 410] width 300 height 30
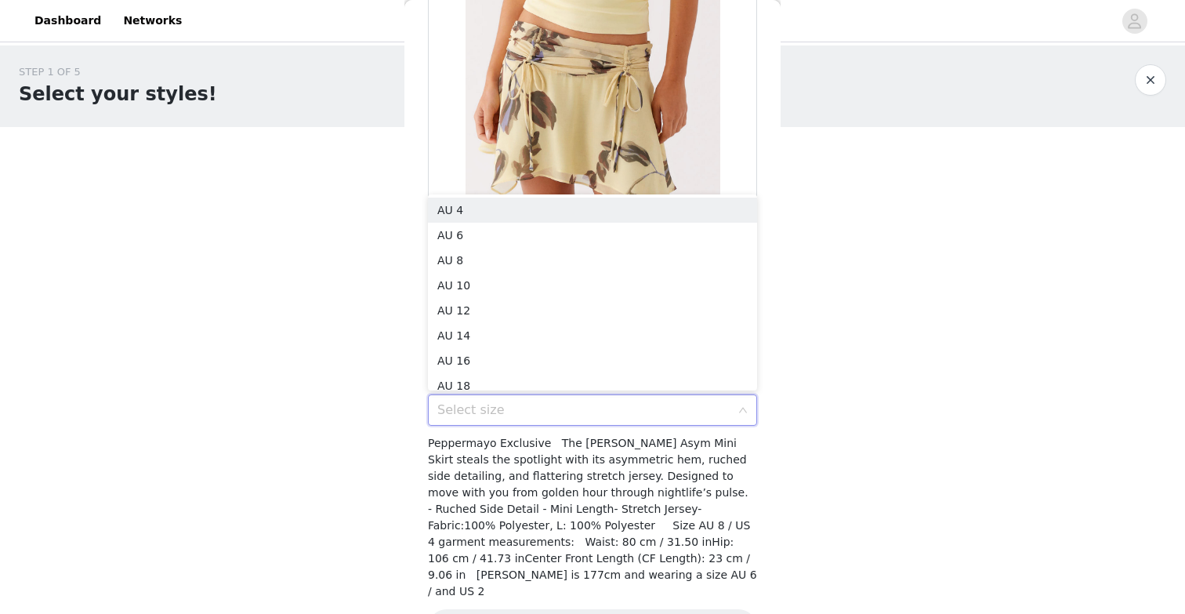
click at [355, 442] on div "STEP 1 OF 5 Select your styles! Please note that the sizes are in AU Sizes 1/3 …" at bounding box center [592, 295] width 1185 height 500
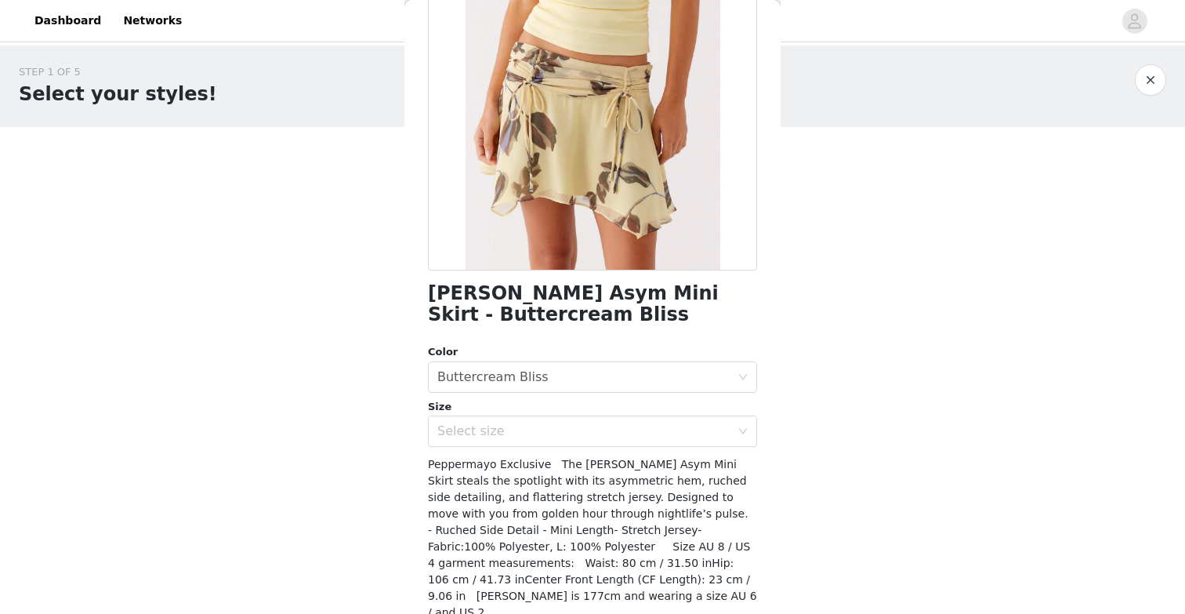
scroll to position [144, 0]
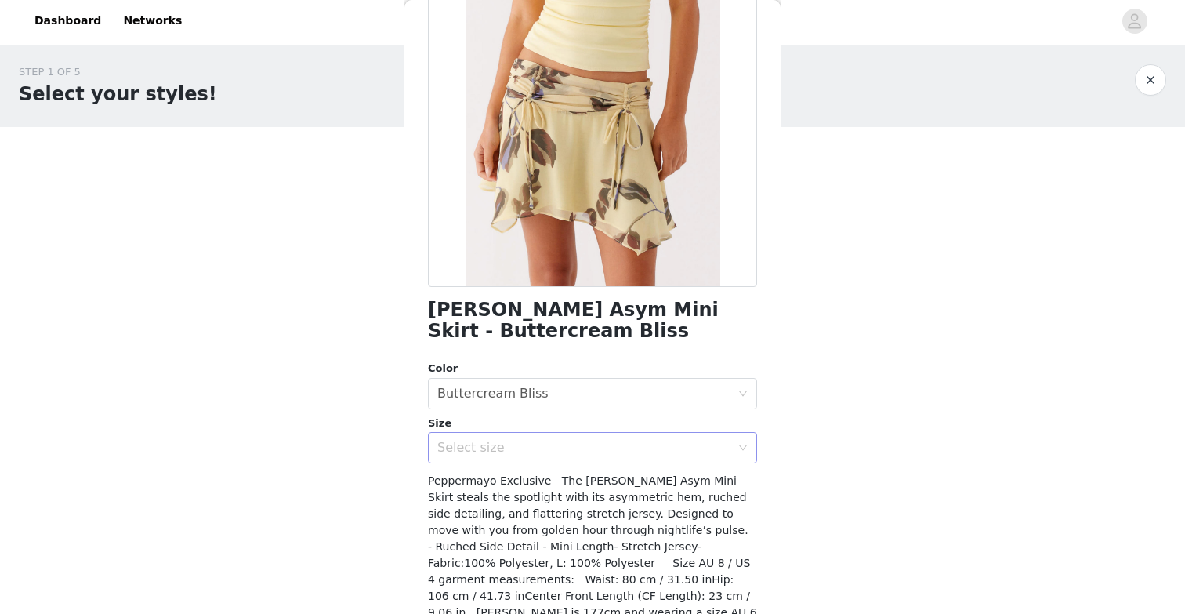
click at [664, 441] on div "Select size" at bounding box center [583, 448] width 293 height 16
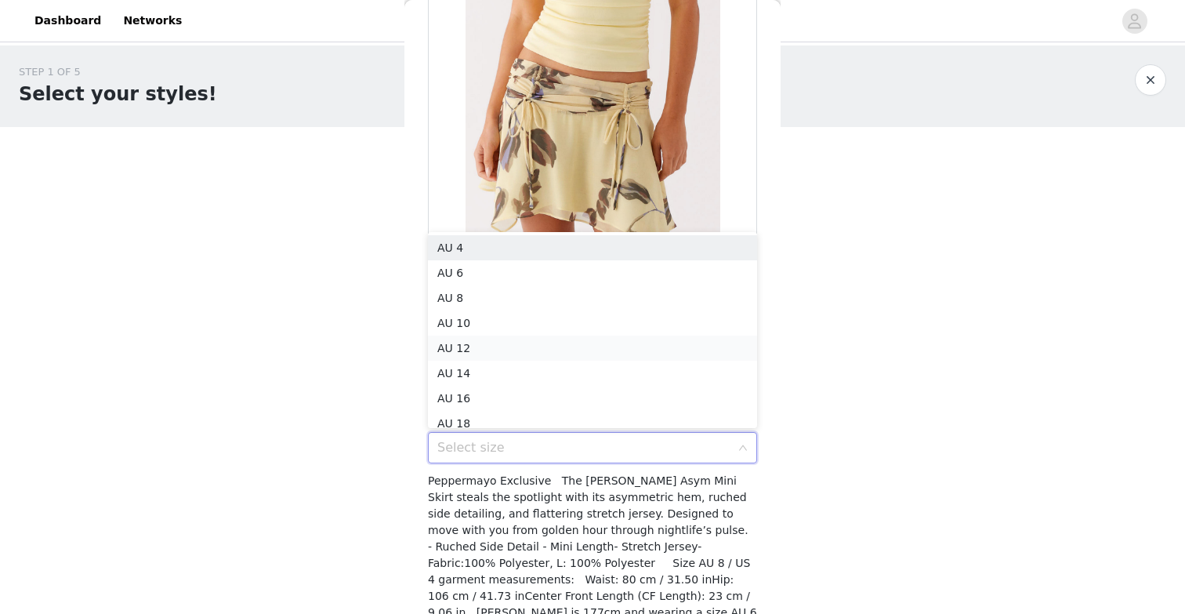
scroll to position [8, 0]
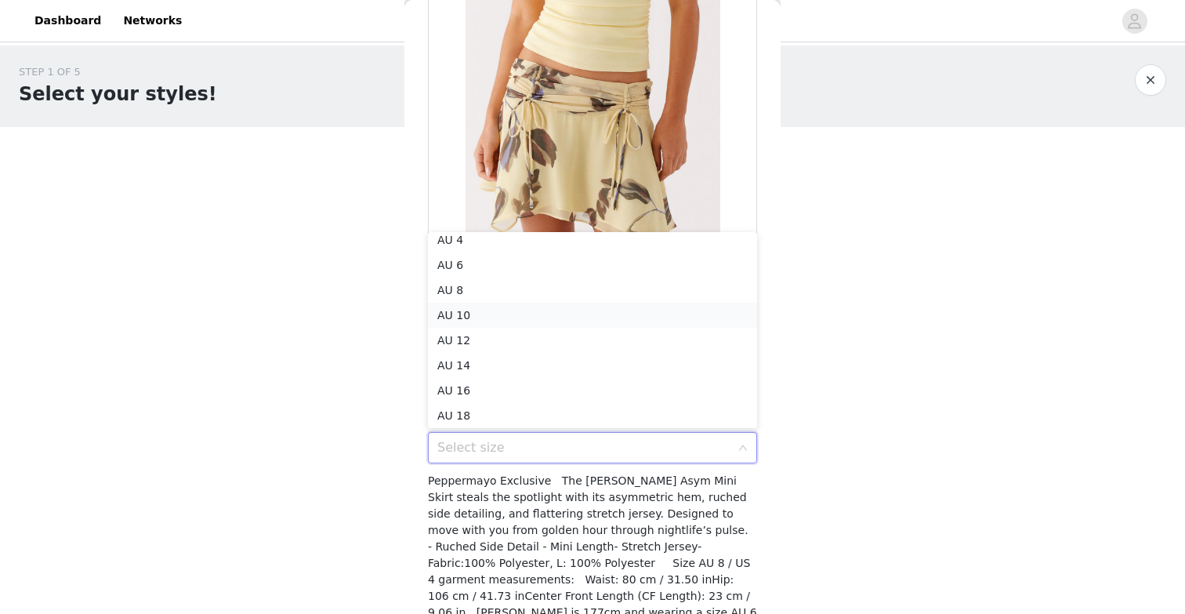
click at [593, 313] on li "AU 10" at bounding box center [592, 315] width 329 height 25
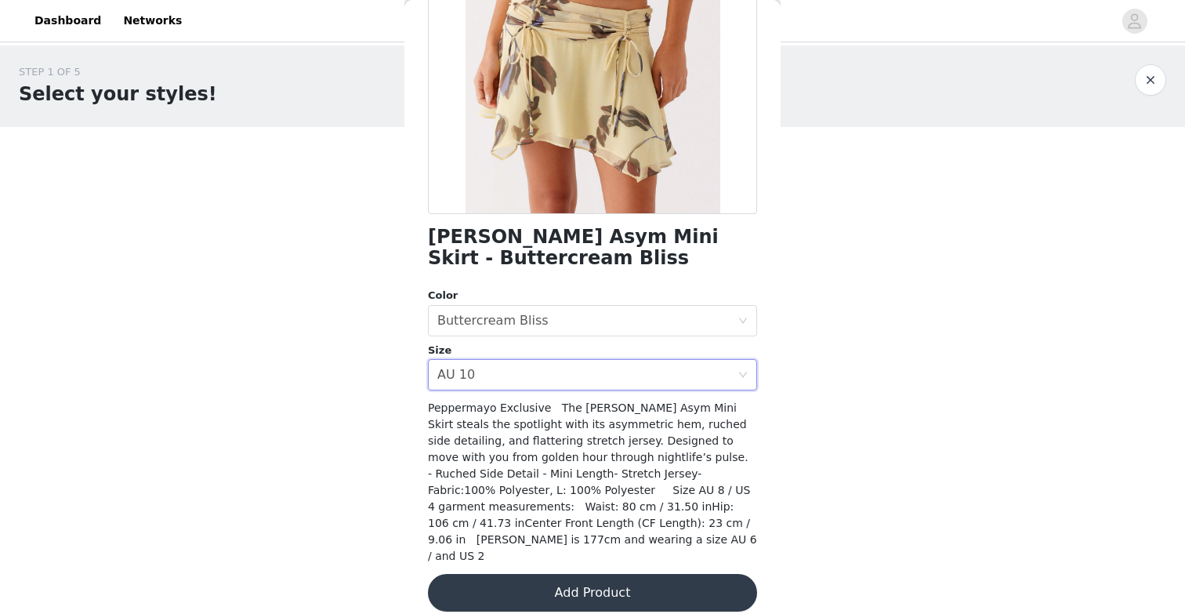
scroll to position [216, 0]
click at [592, 575] on button "Add Product" at bounding box center [592, 594] width 329 height 38
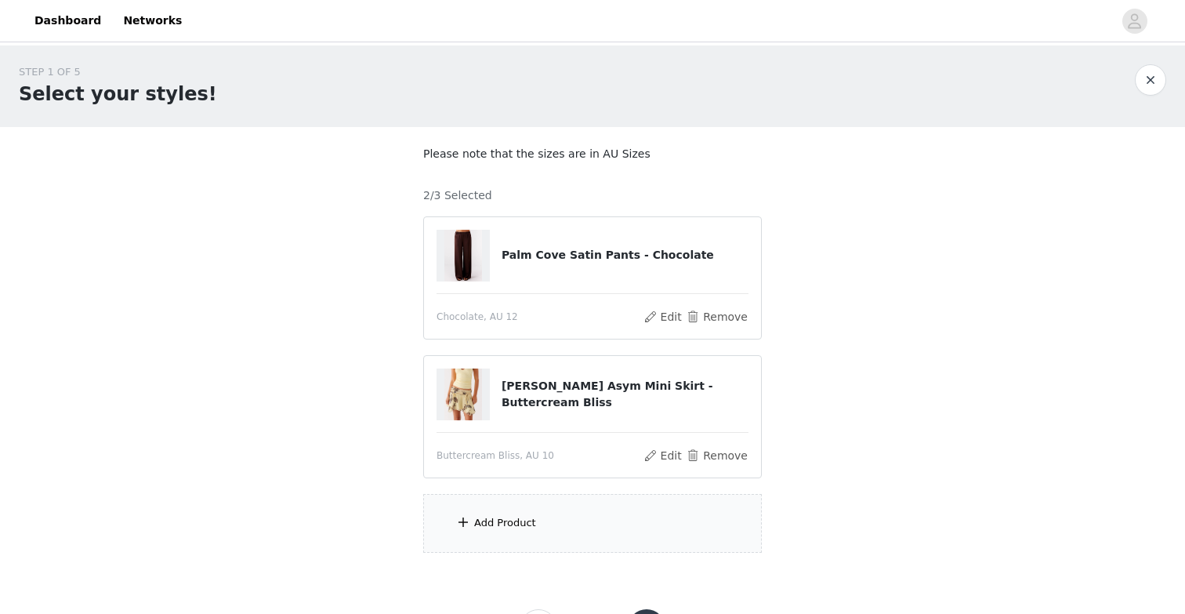
click at [525, 536] on div "Add Product" at bounding box center [592, 523] width 339 height 59
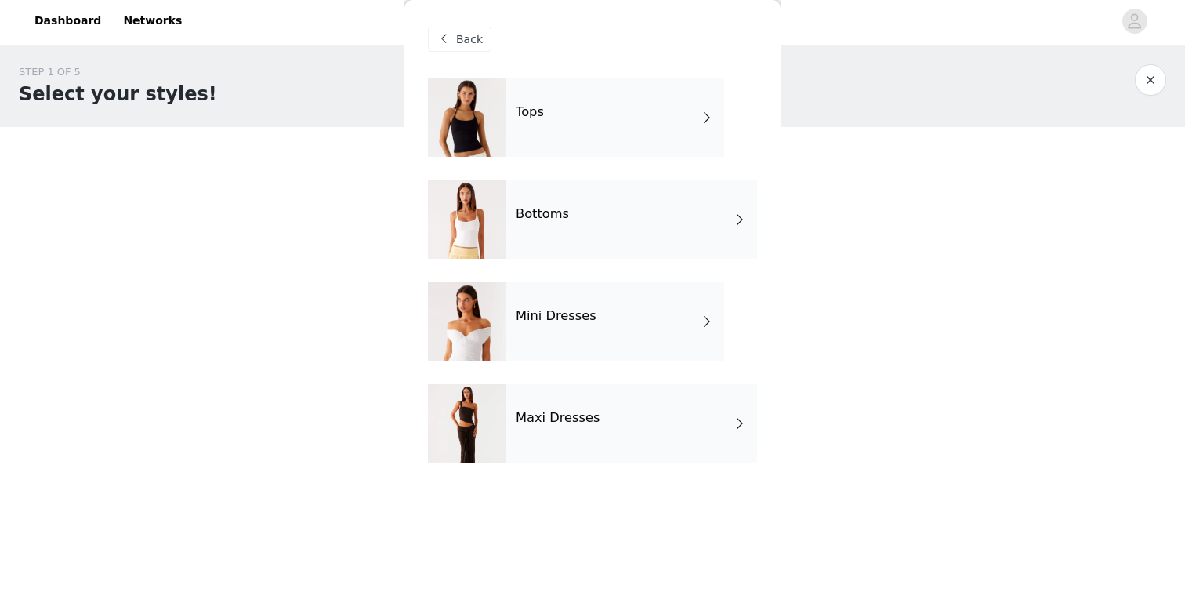
click at [561, 132] on div "Tops" at bounding box center [615, 117] width 218 height 78
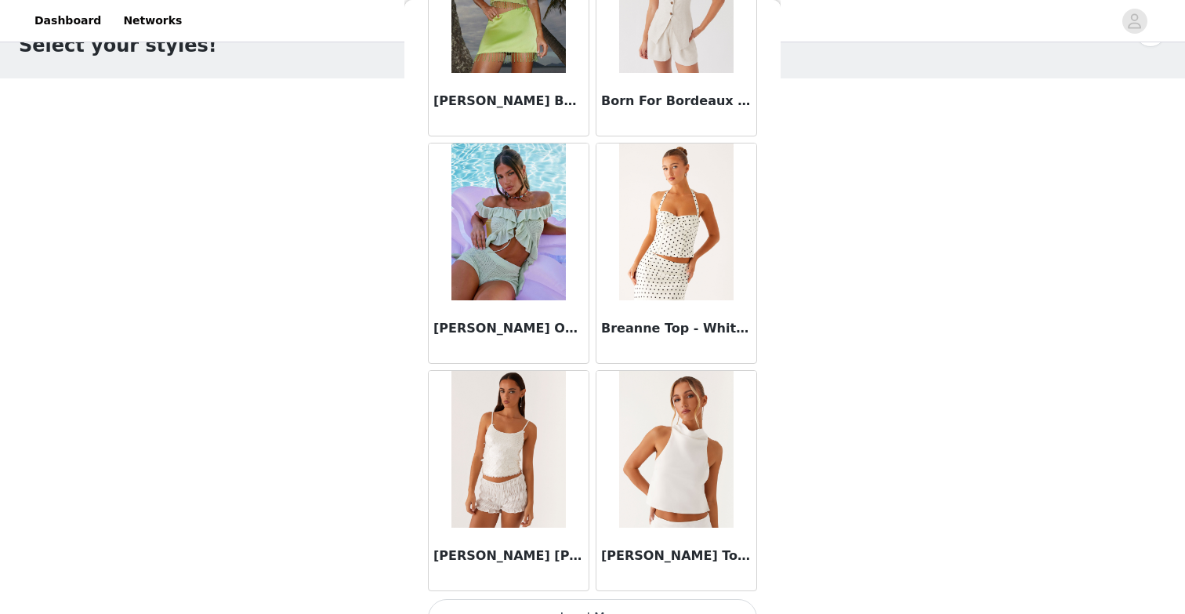
scroll to position [1746, 0]
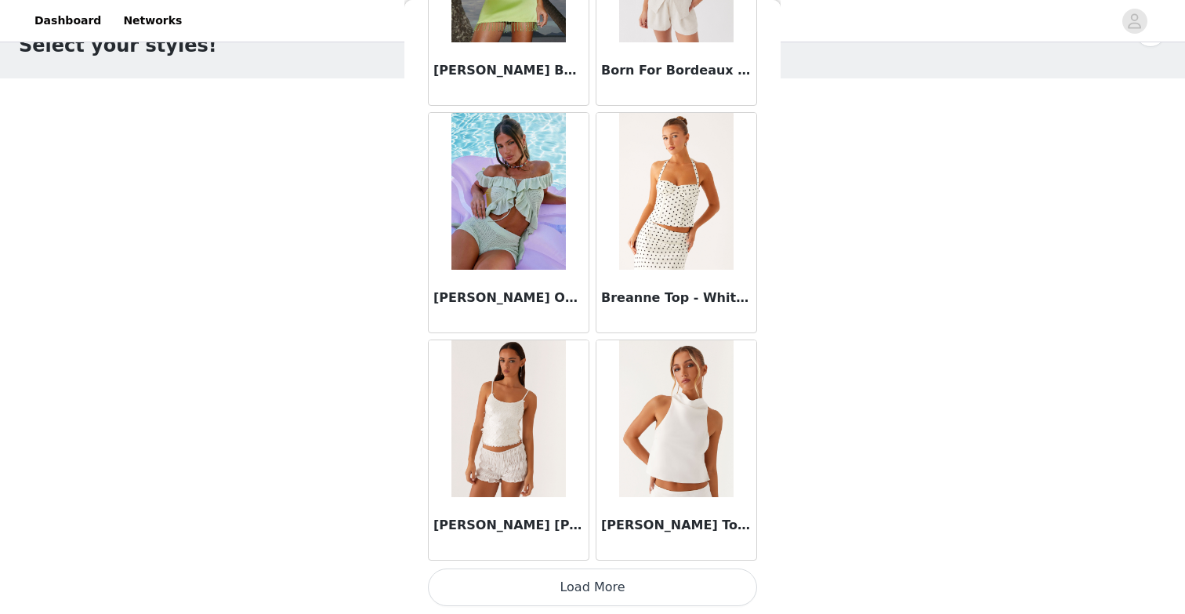
click at [597, 595] on button "Load More" at bounding box center [592, 587] width 329 height 38
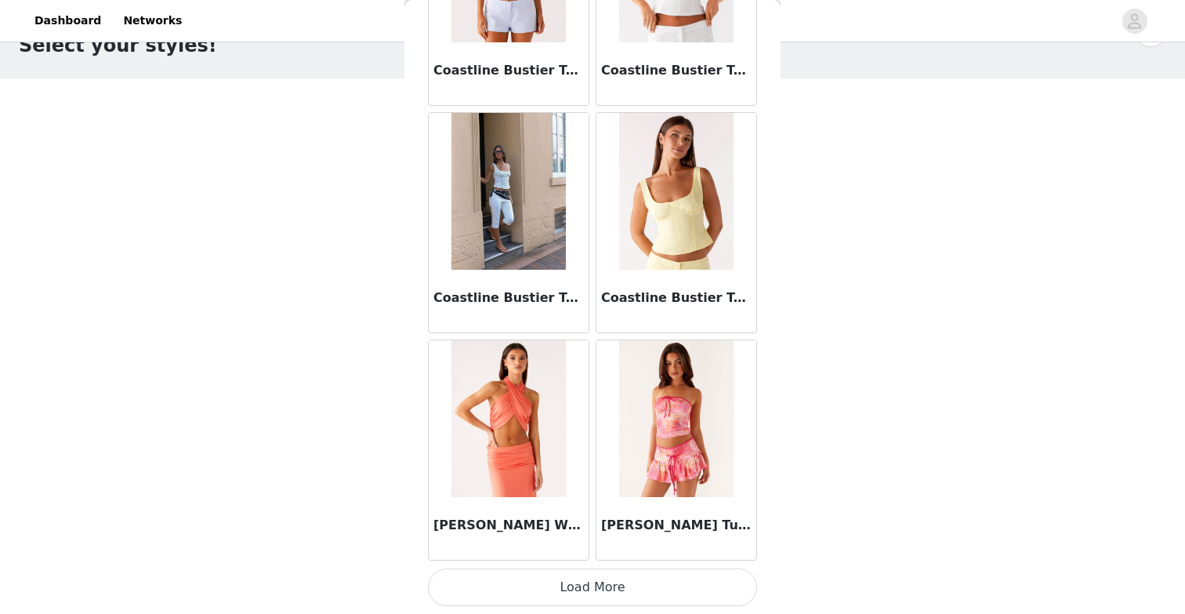
scroll to position [4058, 0]
click at [591, 590] on button "Load More" at bounding box center [592, 587] width 329 height 38
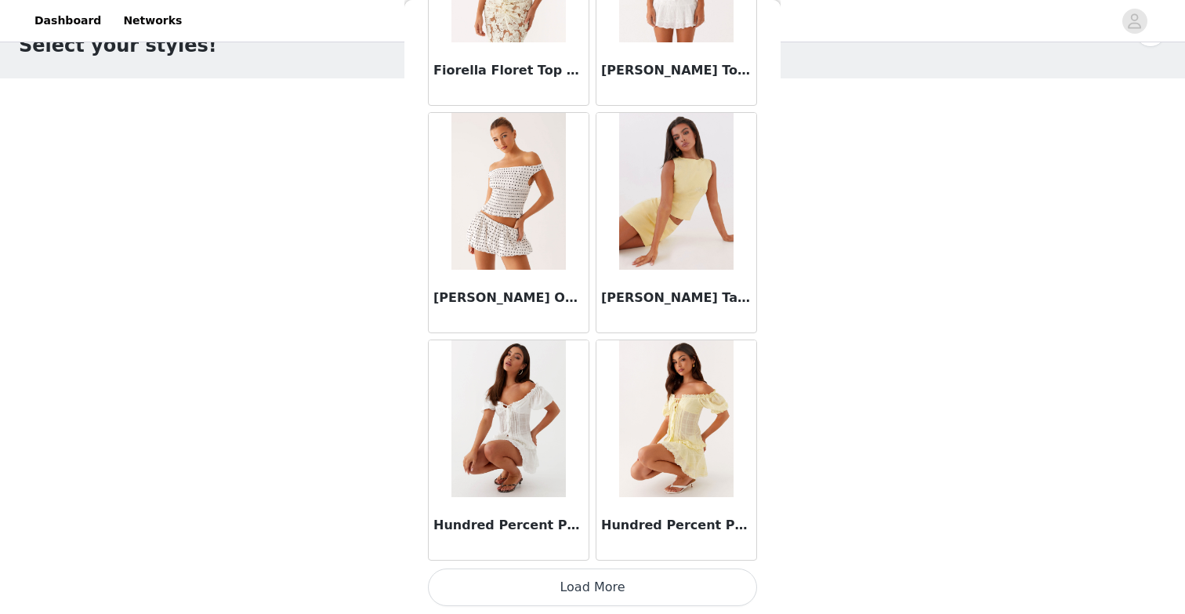
scroll to position [6331, 0]
click at [565, 589] on button "Load More" at bounding box center [592, 587] width 329 height 38
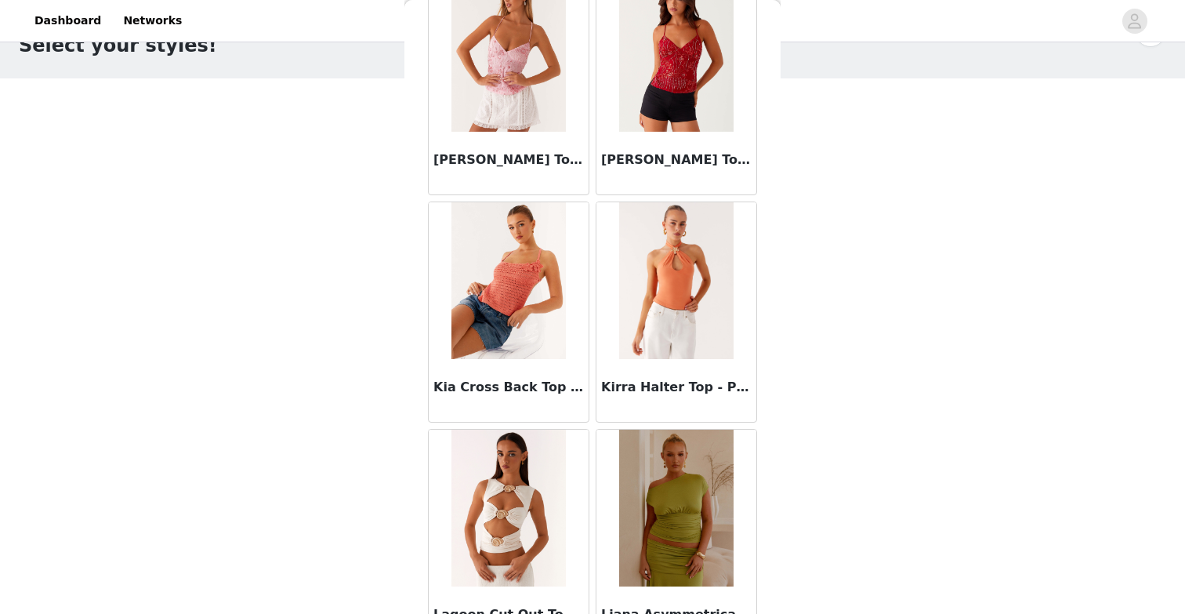
scroll to position [7834, 0]
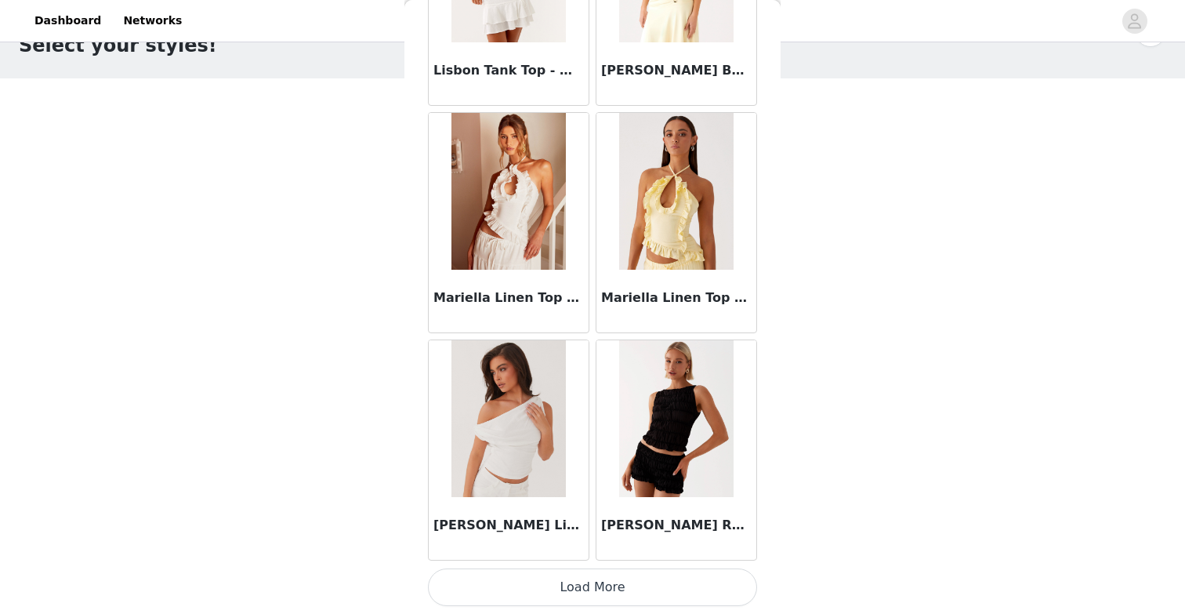
click at [572, 592] on button "Load More" at bounding box center [592, 587] width 329 height 38
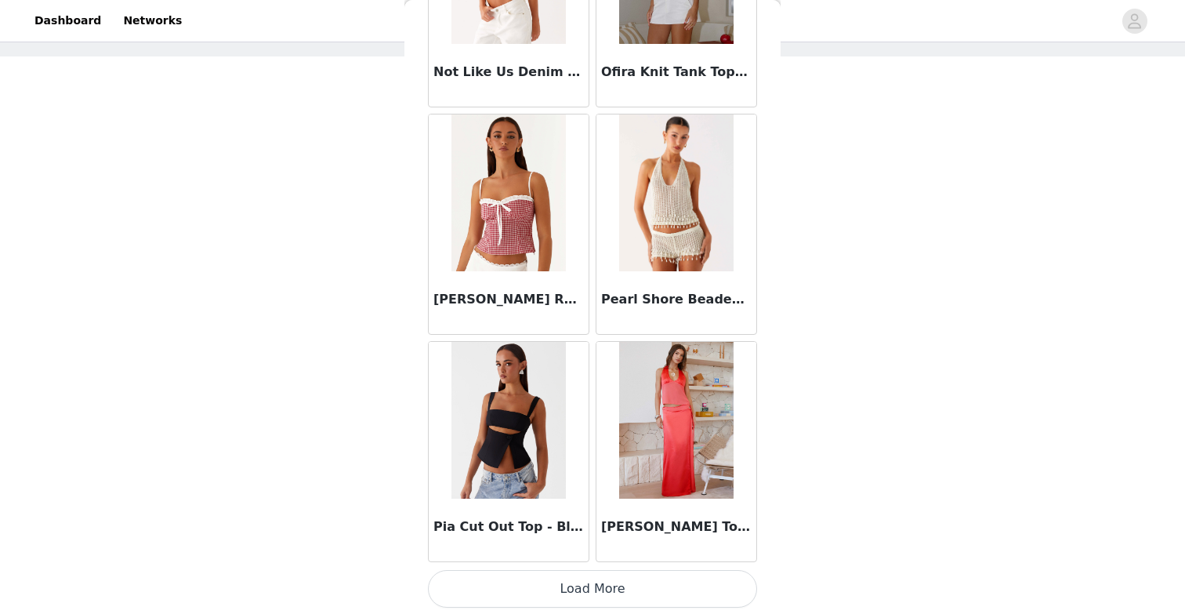
scroll to position [70, 0]
click at [537, 579] on button "Load More" at bounding box center [592, 589] width 329 height 38
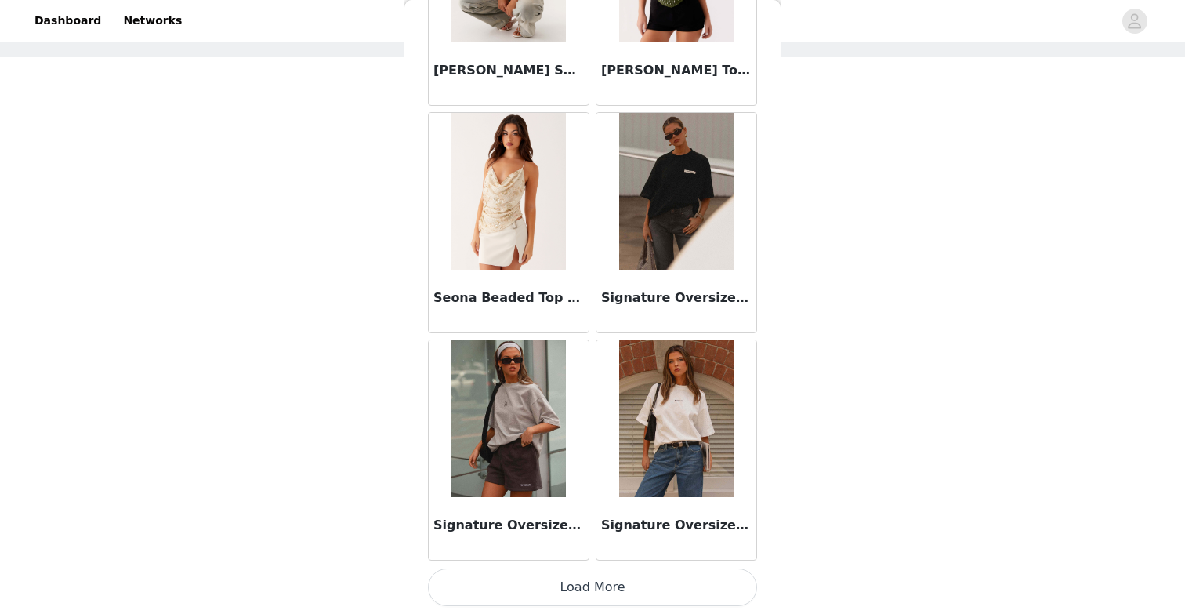
scroll to position [13151, 0]
click at [570, 594] on button "Load More" at bounding box center [592, 587] width 329 height 38
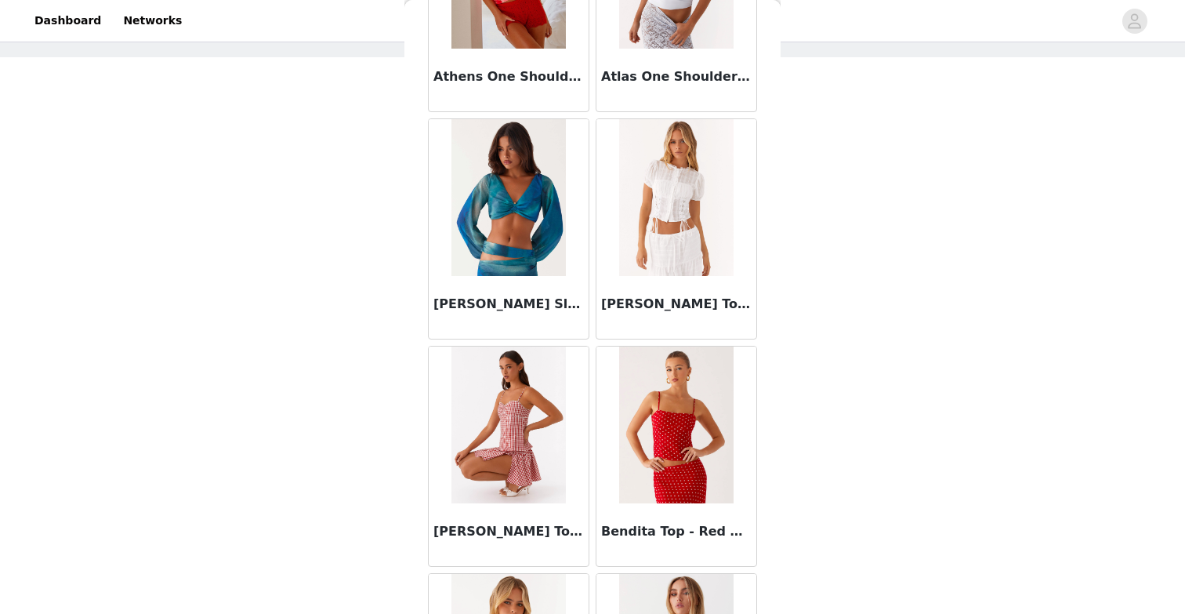
scroll to position [952, 0]
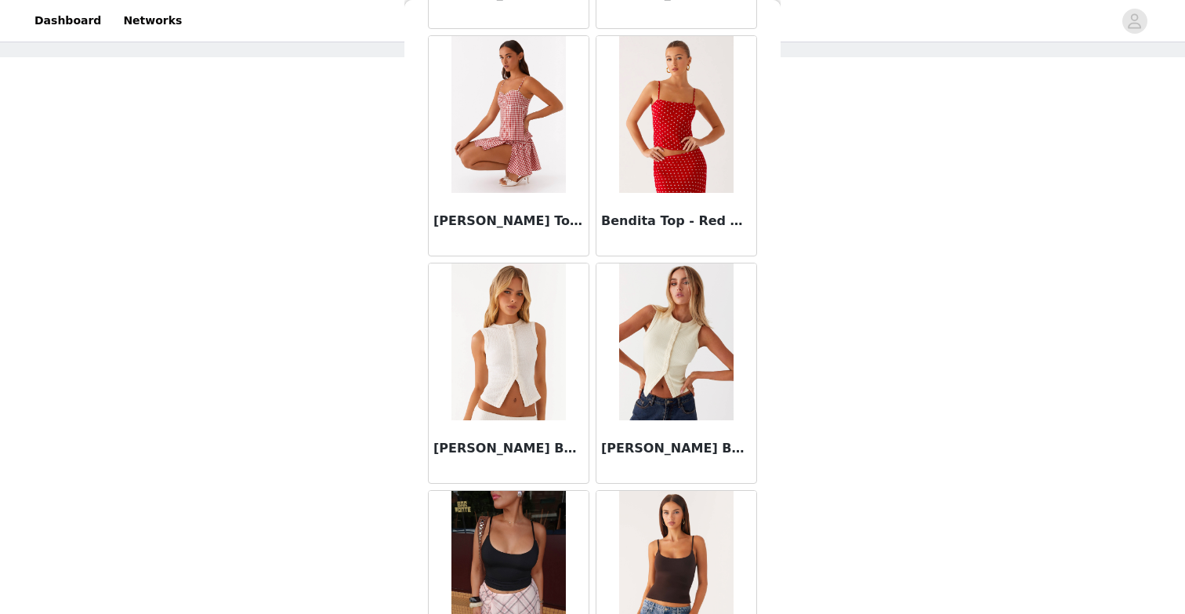
click at [523, 165] on img at bounding box center [509, 114] width 114 height 157
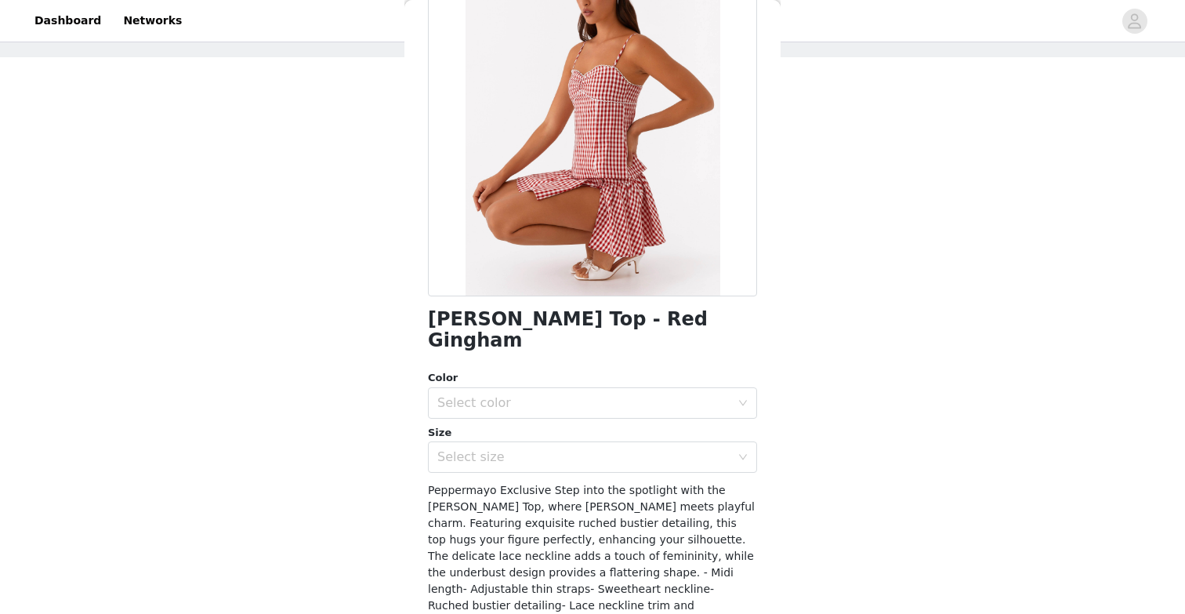
scroll to position [186, 0]
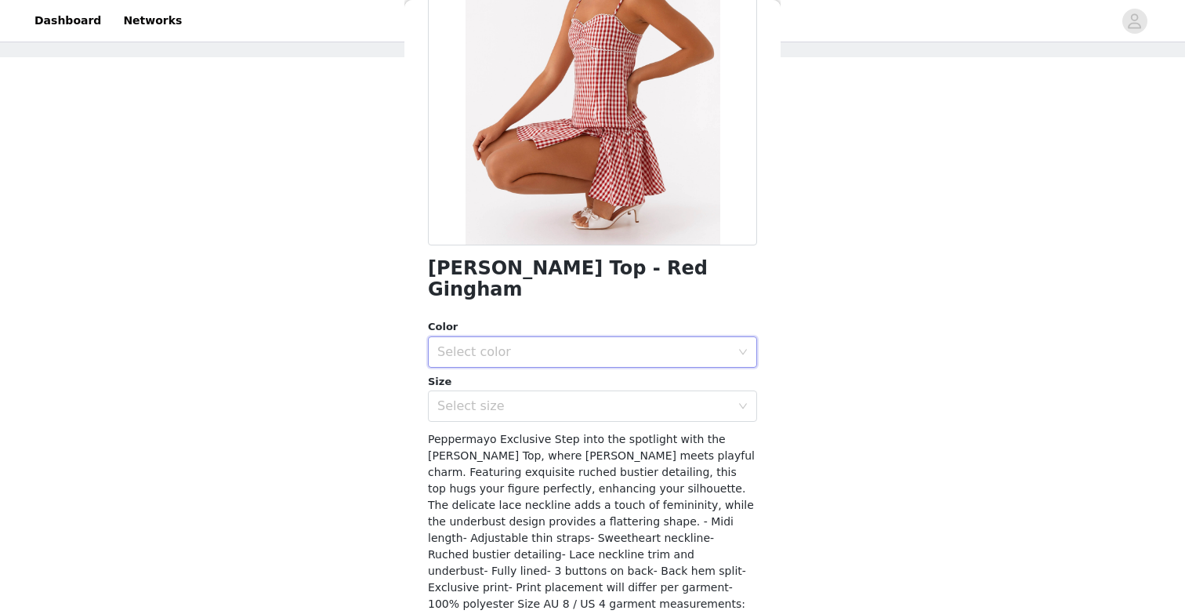
click at [553, 337] on div "Select color" at bounding box center [587, 352] width 300 height 30
click at [542, 364] on li "Red Gingham" at bounding box center [592, 364] width 329 height 25
click at [545, 398] on div "Select size" at bounding box center [583, 406] width 293 height 16
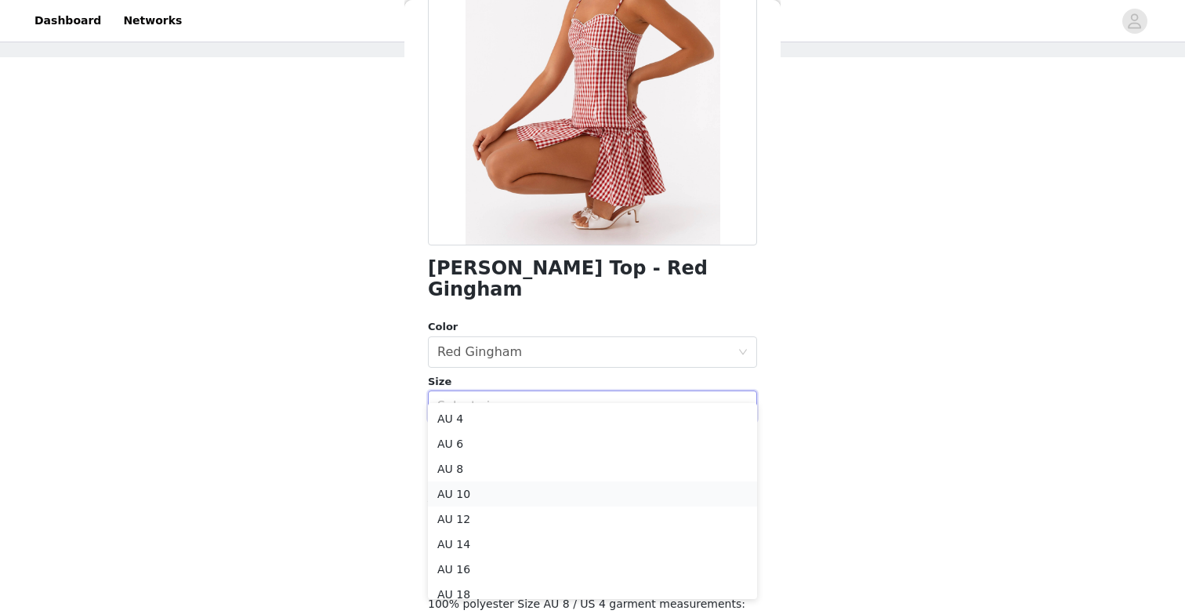
click at [524, 484] on li "AU 10" at bounding box center [592, 493] width 329 height 25
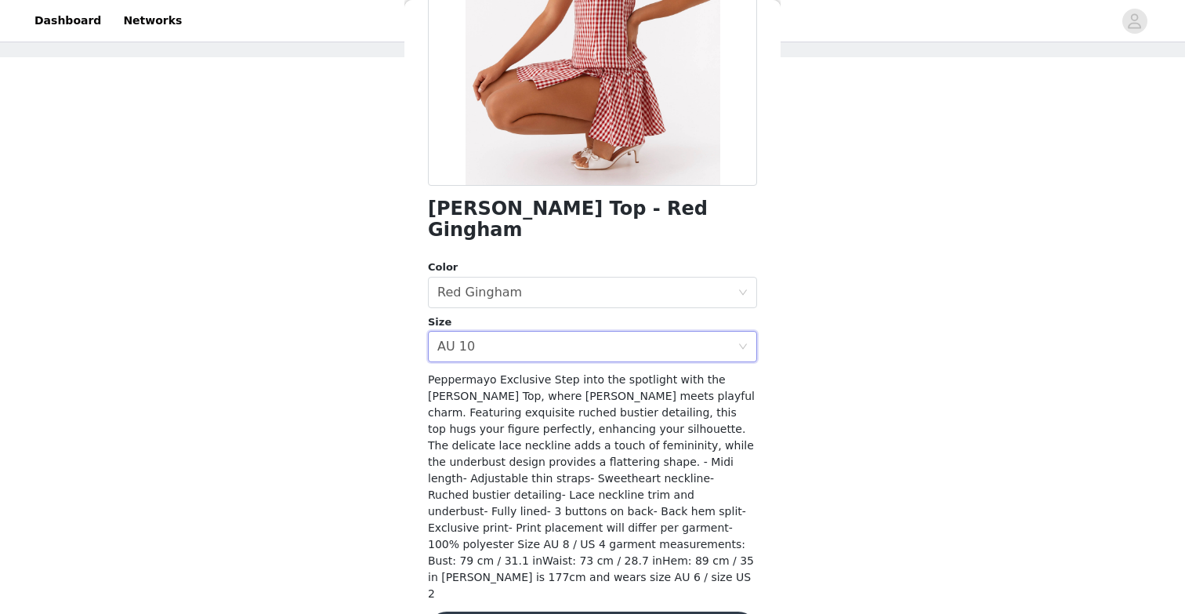
scroll to position [245, 0]
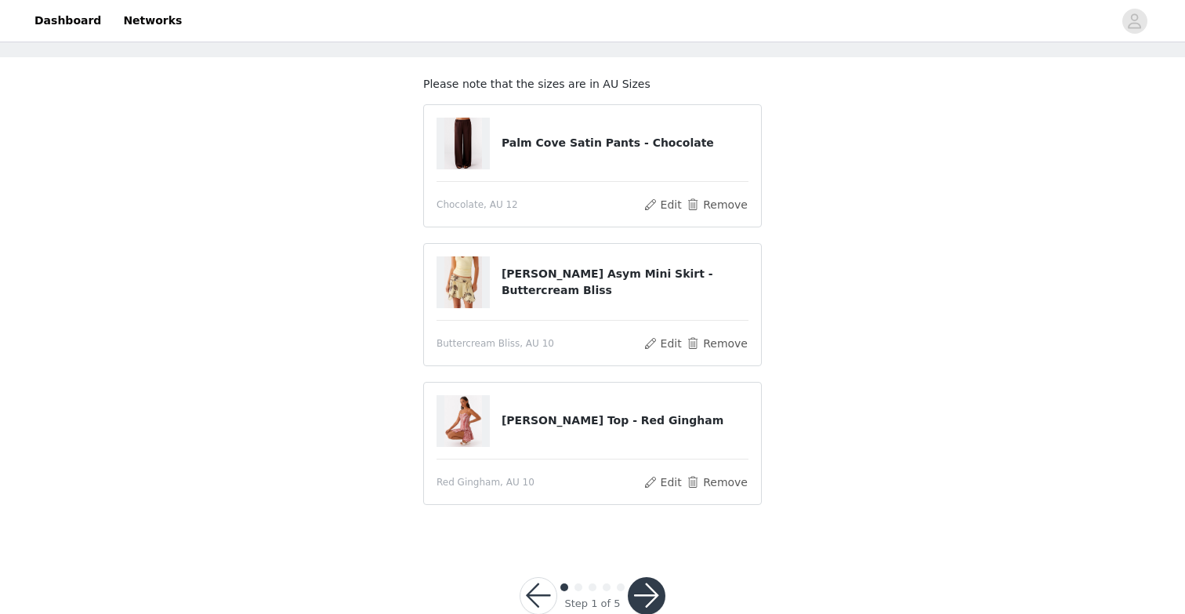
click at [651, 595] on button "button" at bounding box center [647, 596] width 38 height 38
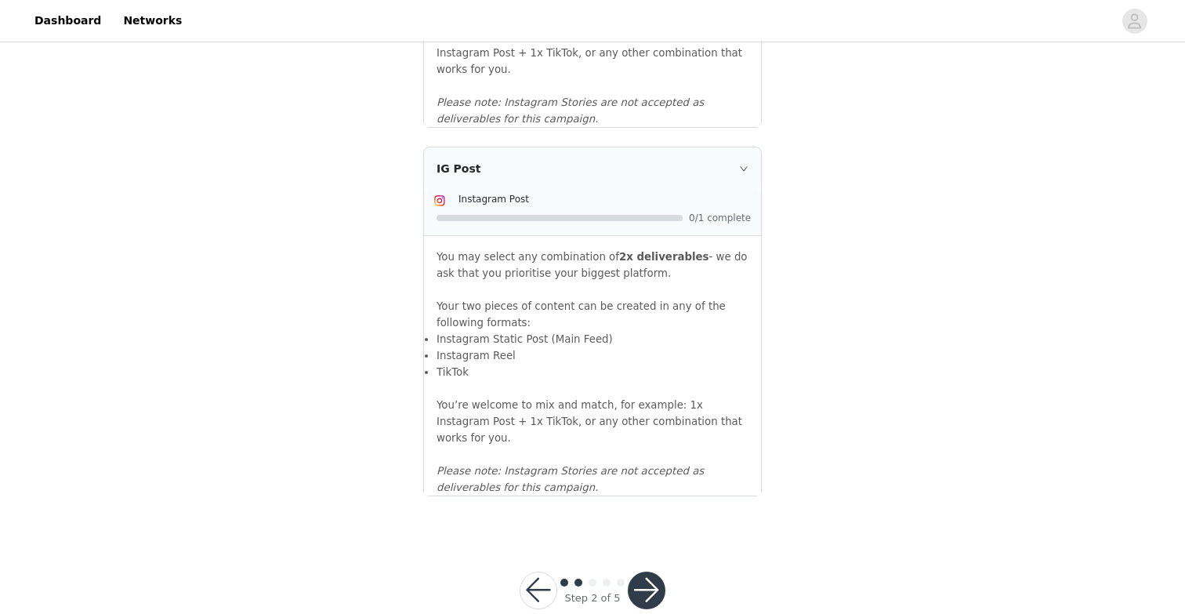
scroll to position [1700, 0]
click at [647, 572] on button "button" at bounding box center [647, 591] width 38 height 38
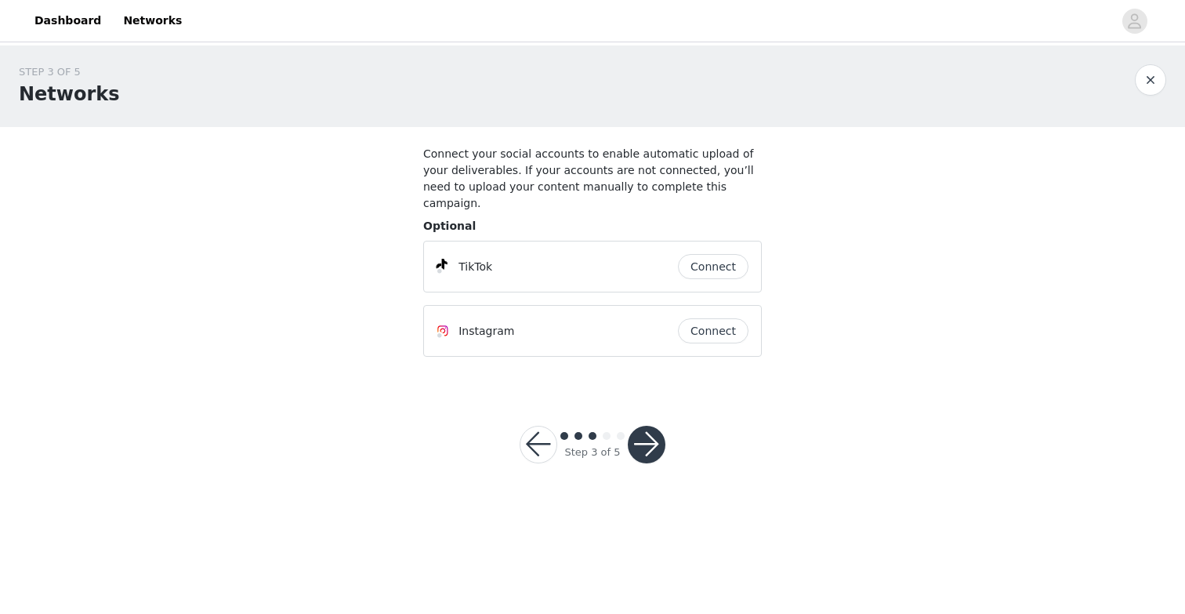
click at [648, 426] on button "button" at bounding box center [647, 445] width 38 height 38
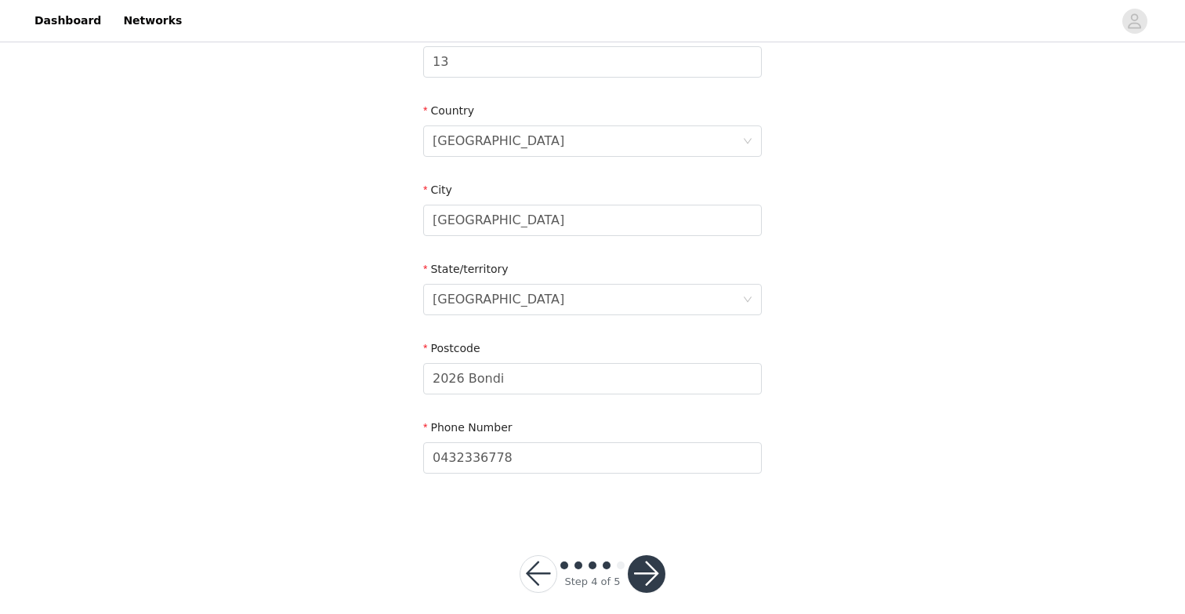
click at [635, 560] on button "button" at bounding box center [647, 574] width 38 height 38
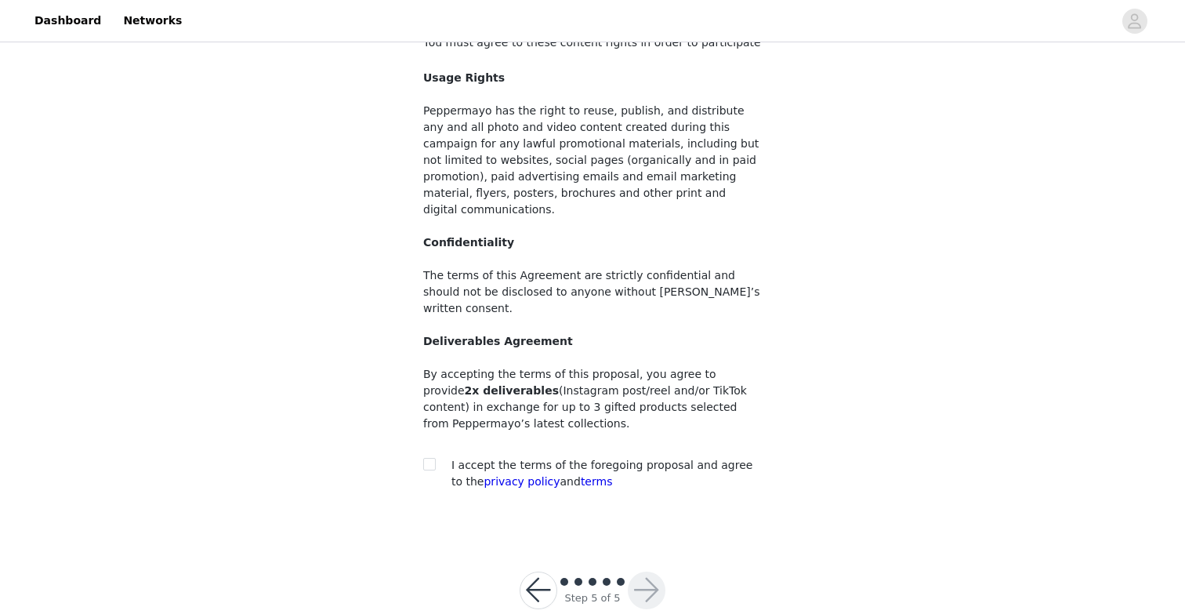
scroll to position [111, 0]
click at [425, 459] on input "checkbox" at bounding box center [428, 464] width 11 height 11
checkbox input "true"
click at [655, 572] on button "button" at bounding box center [647, 591] width 38 height 38
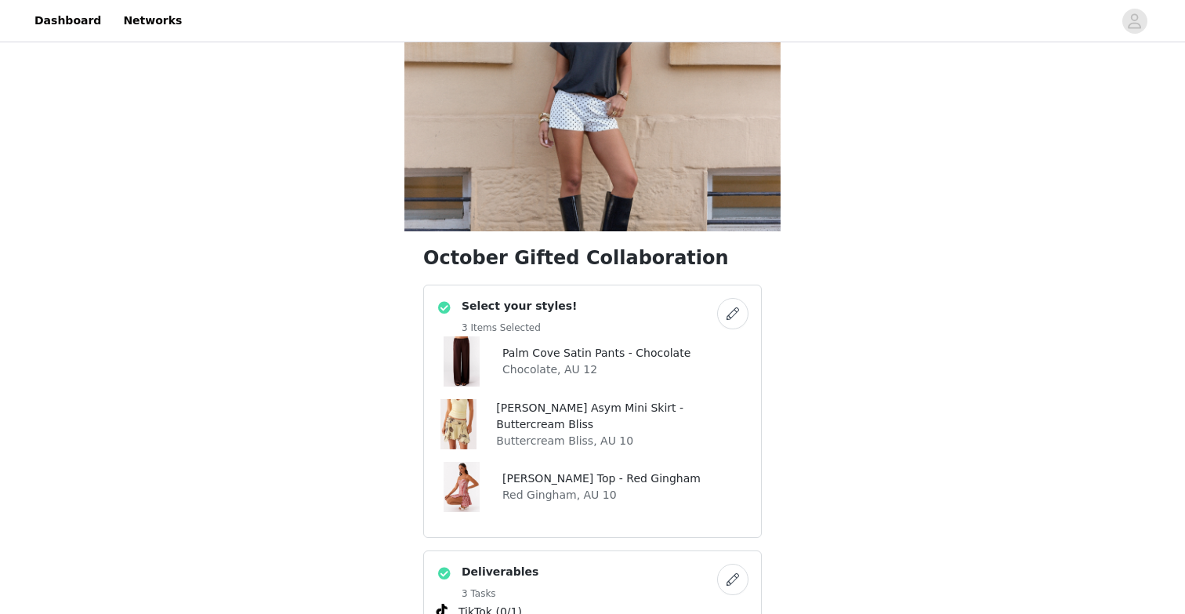
scroll to position [178, 0]
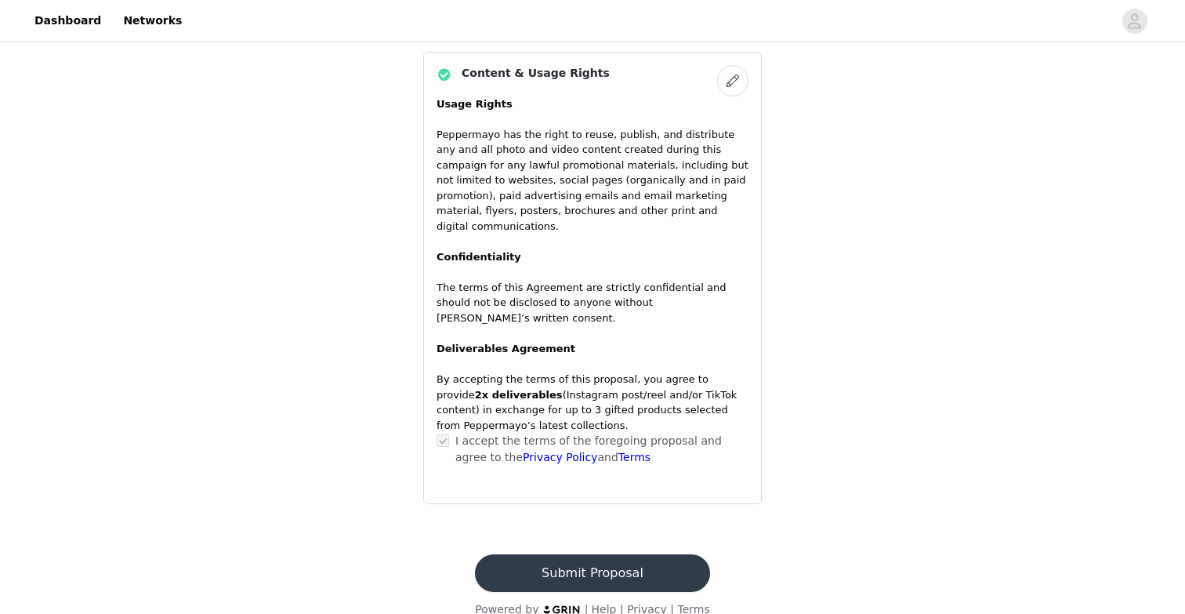
click at [585, 554] on button "Submit Proposal" at bounding box center [592, 573] width 234 height 38
